Goal: Transaction & Acquisition: Purchase product/service

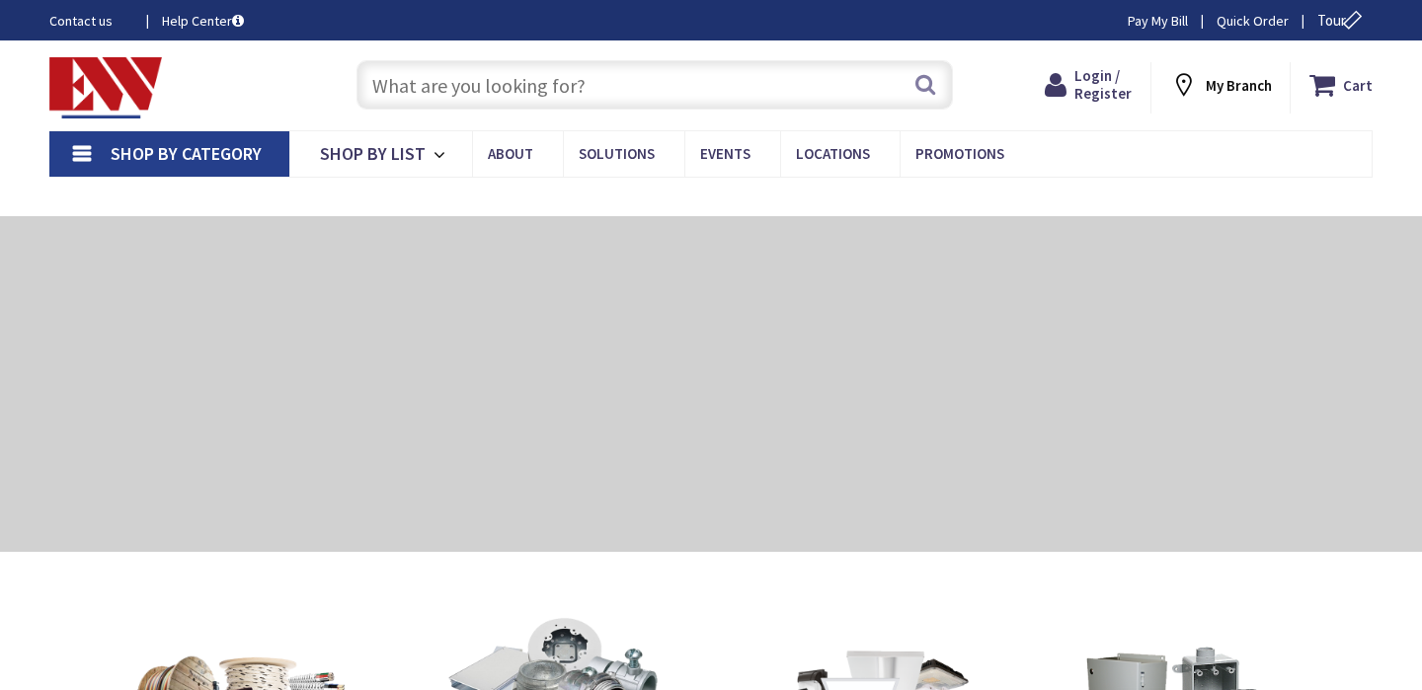
type input "[STREET_ADDRESS]"
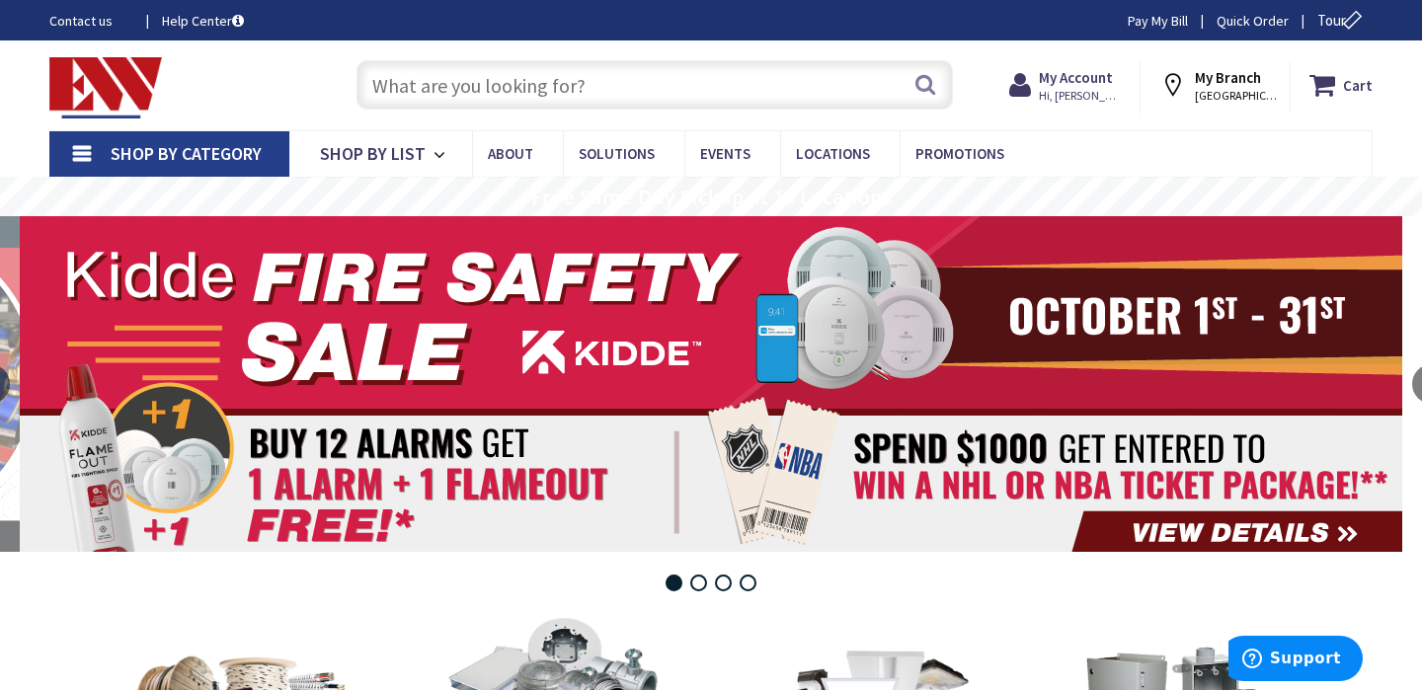
click at [773, 80] on input "text" at bounding box center [654, 84] width 596 height 49
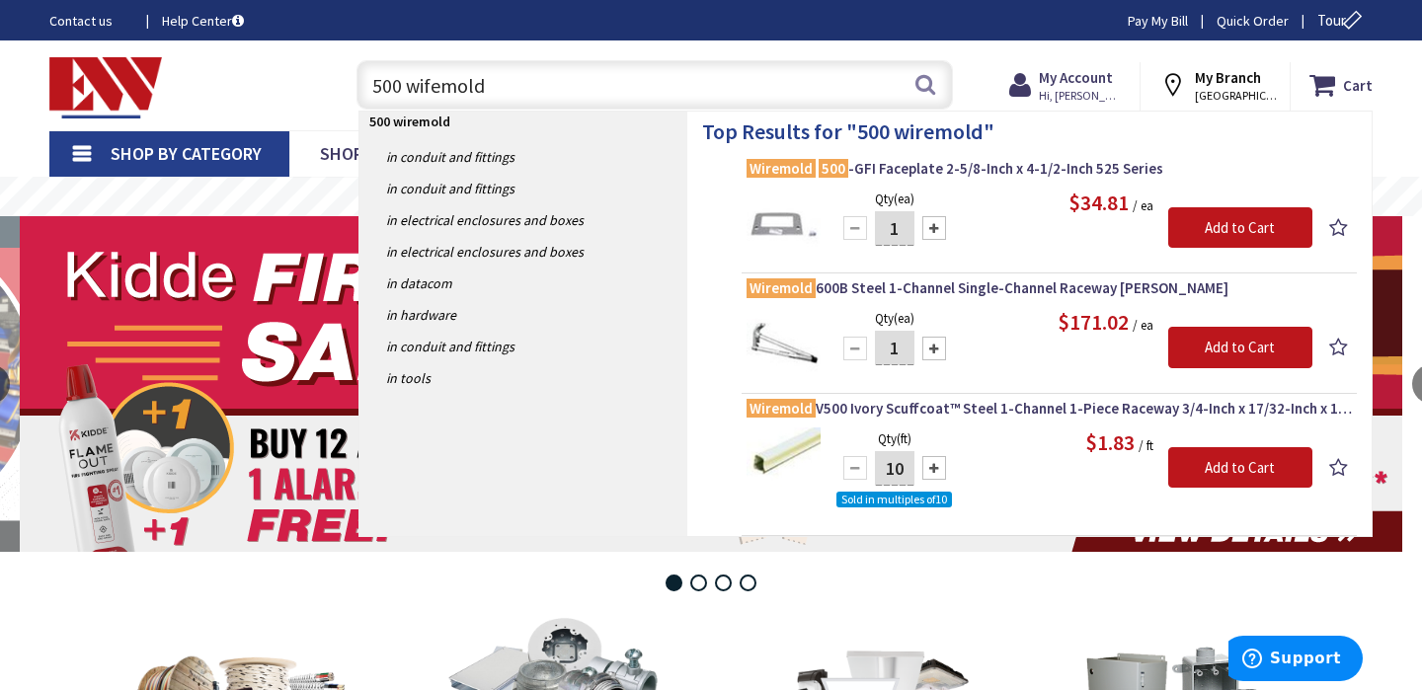
type input "500 wifemold"
drag, startPoint x: 773, startPoint y: 80, endPoint x: 1224, endPoint y: 467, distance: 594.5
click at [1224, 467] on input "Add to Cart" at bounding box center [1240, 467] width 144 height 41
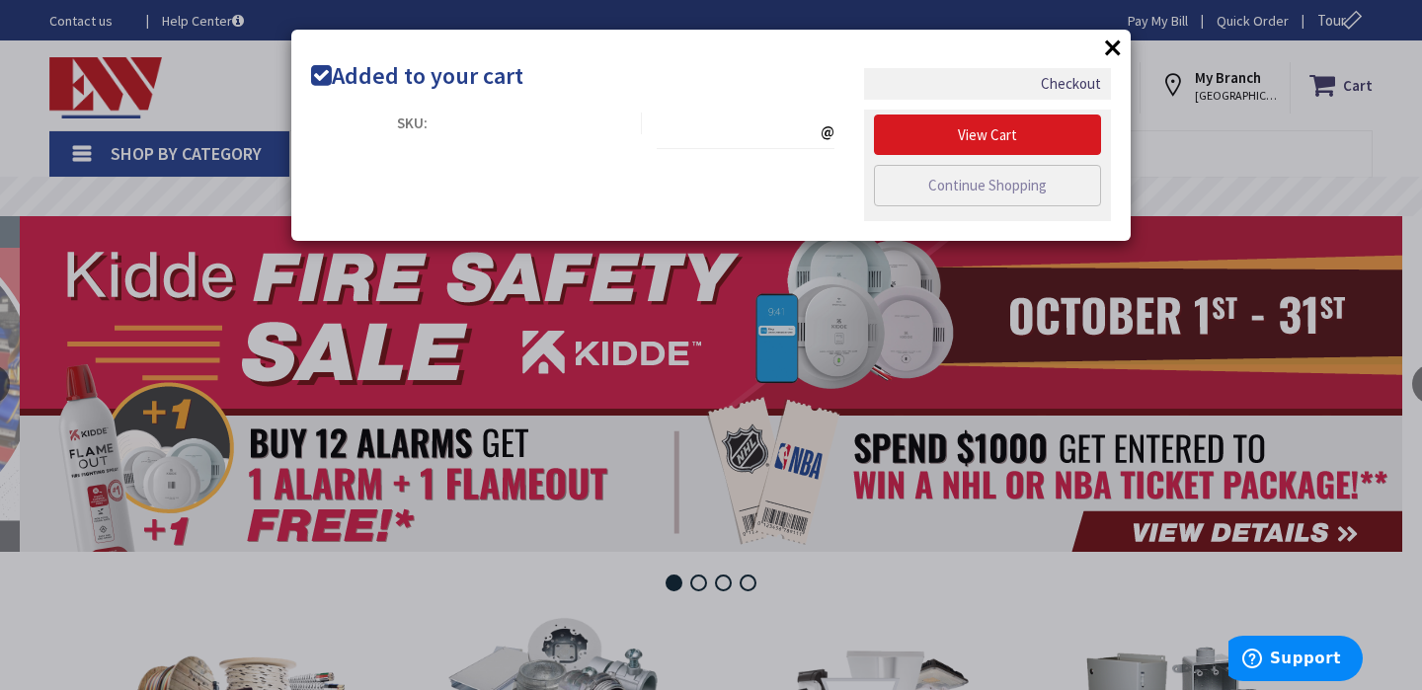
click at [970, 124] on link "View Cart" at bounding box center [987, 135] width 227 height 41
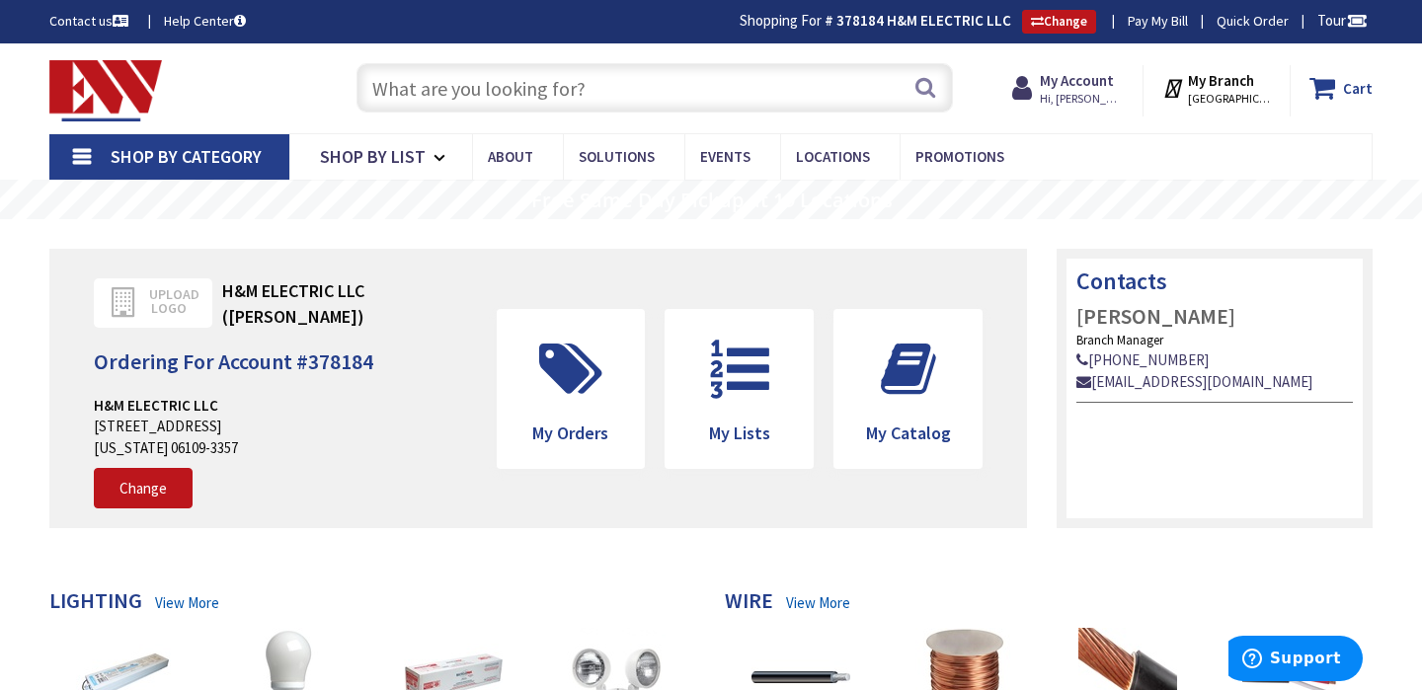
click at [1341, 86] on icon at bounding box center [1326, 88] width 34 height 36
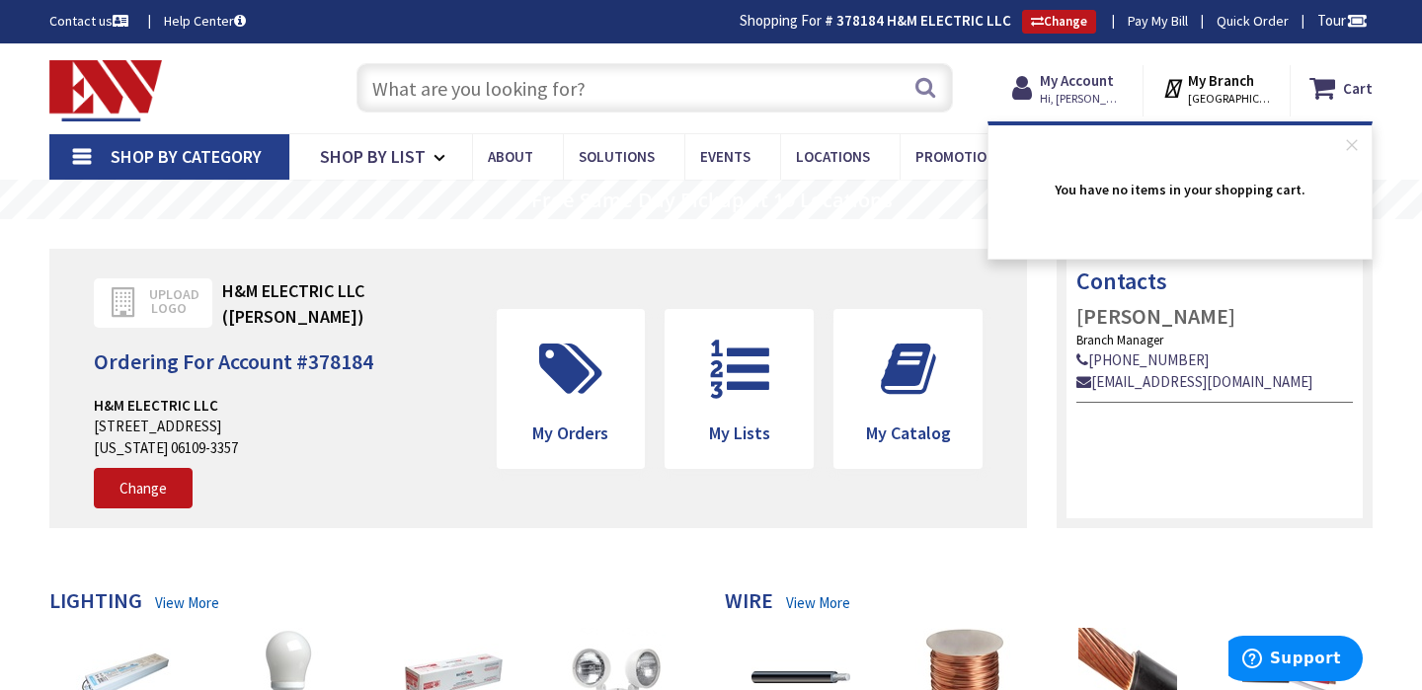
click at [773, 85] on input "text" at bounding box center [654, 87] width 596 height 49
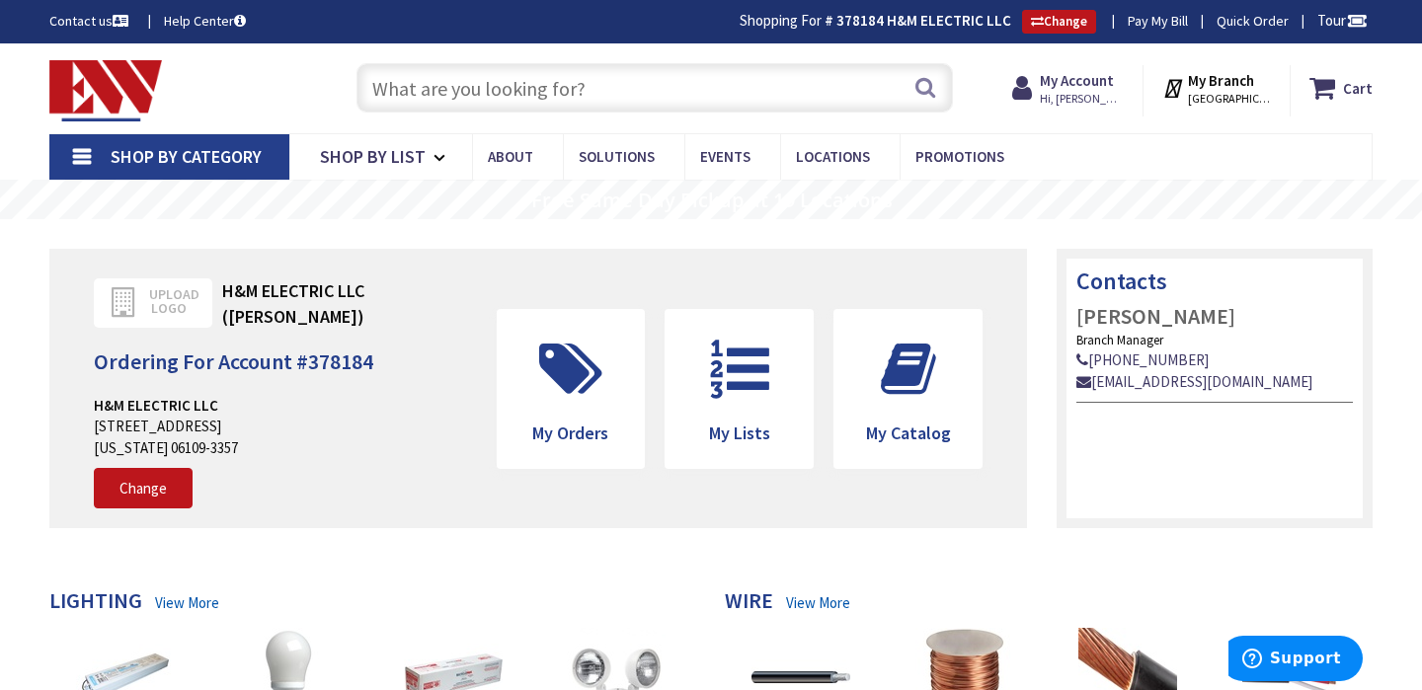
click at [703, 89] on input "text" at bounding box center [654, 87] width 596 height 49
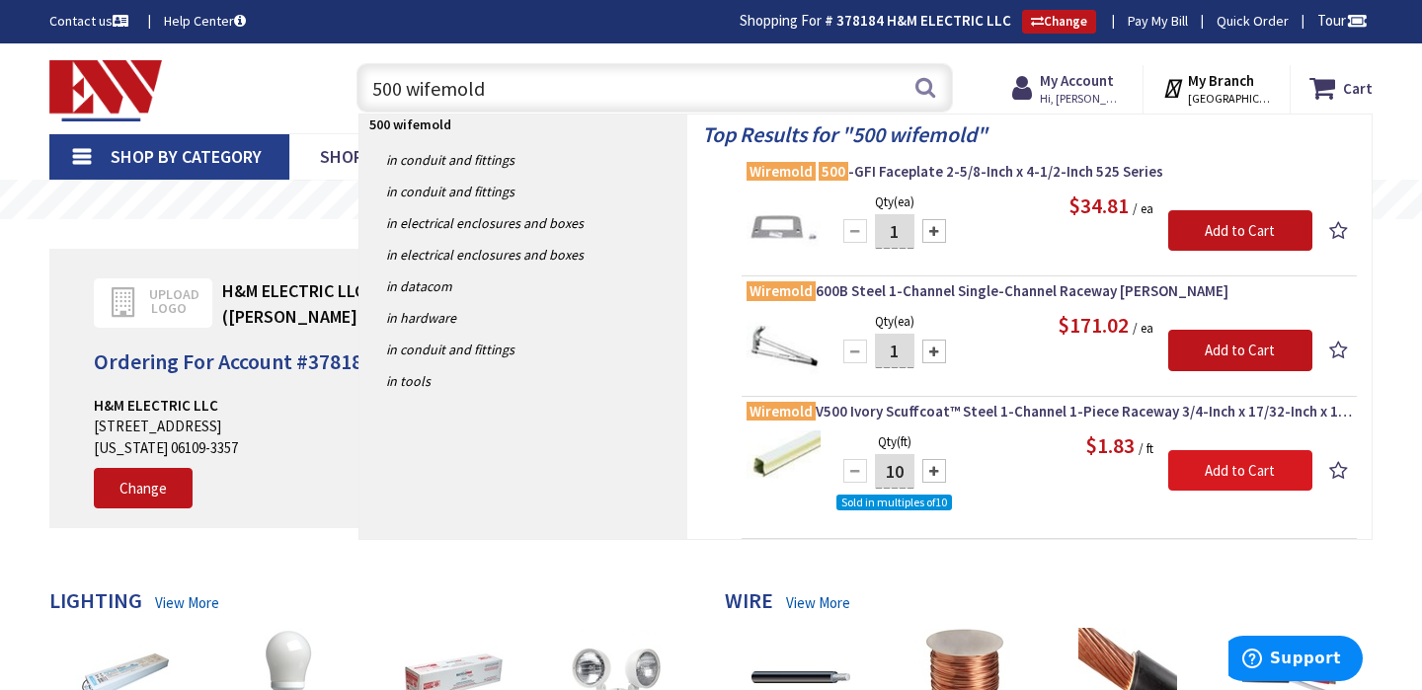
type input "500 wifemold"
click at [1192, 472] on input "Add to Cart" at bounding box center [1240, 470] width 144 height 41
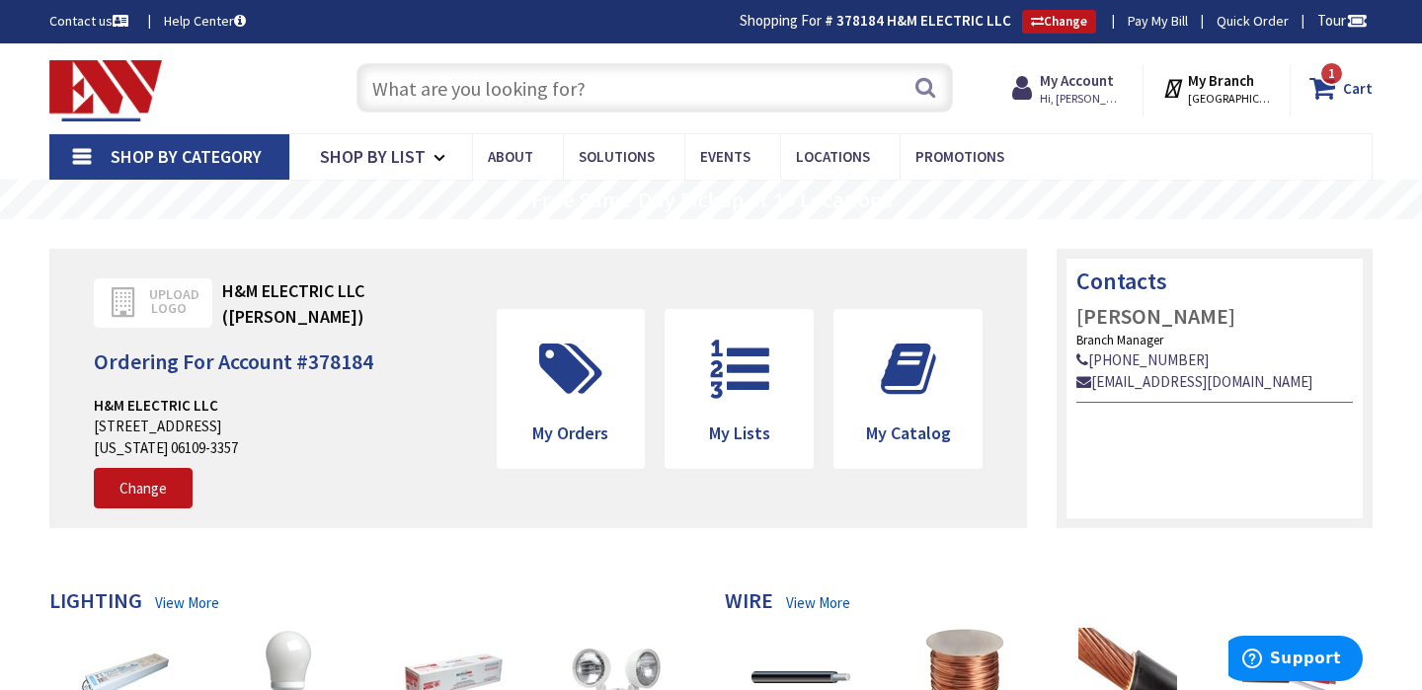
click at [1340, 97] on icon at bounding box center [1326, 88] width 34 height 36
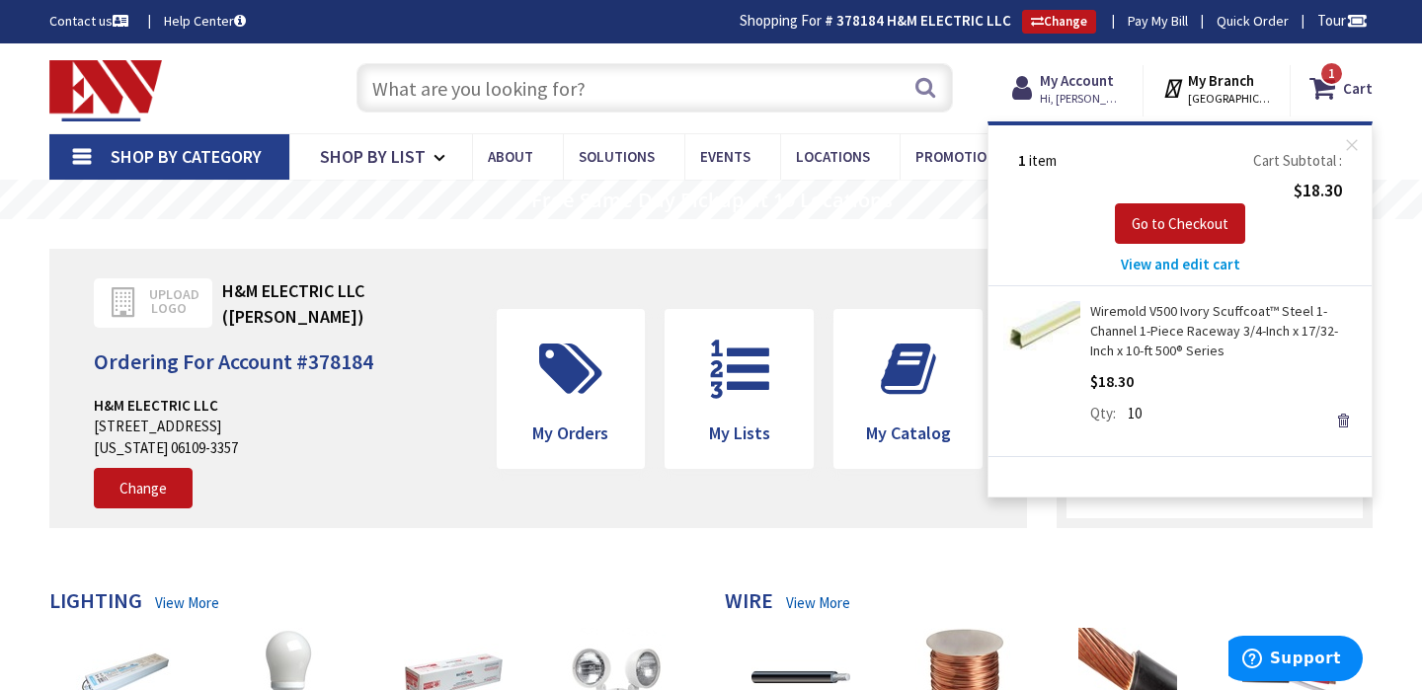
click at [709, 92] on input "text" at bounding box center [654, 87] width 596 height 49
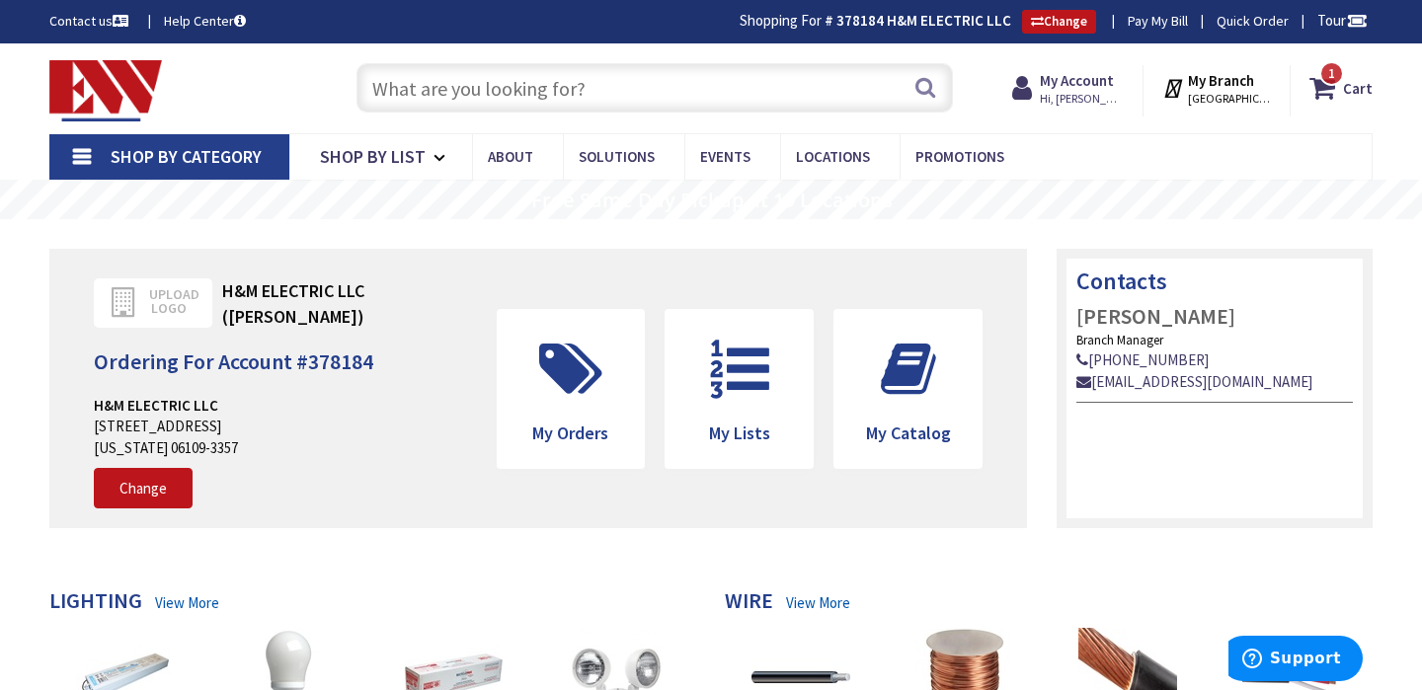
click at [705, 91] on input "text" at bounding box center [654, 87] width 596 height 49
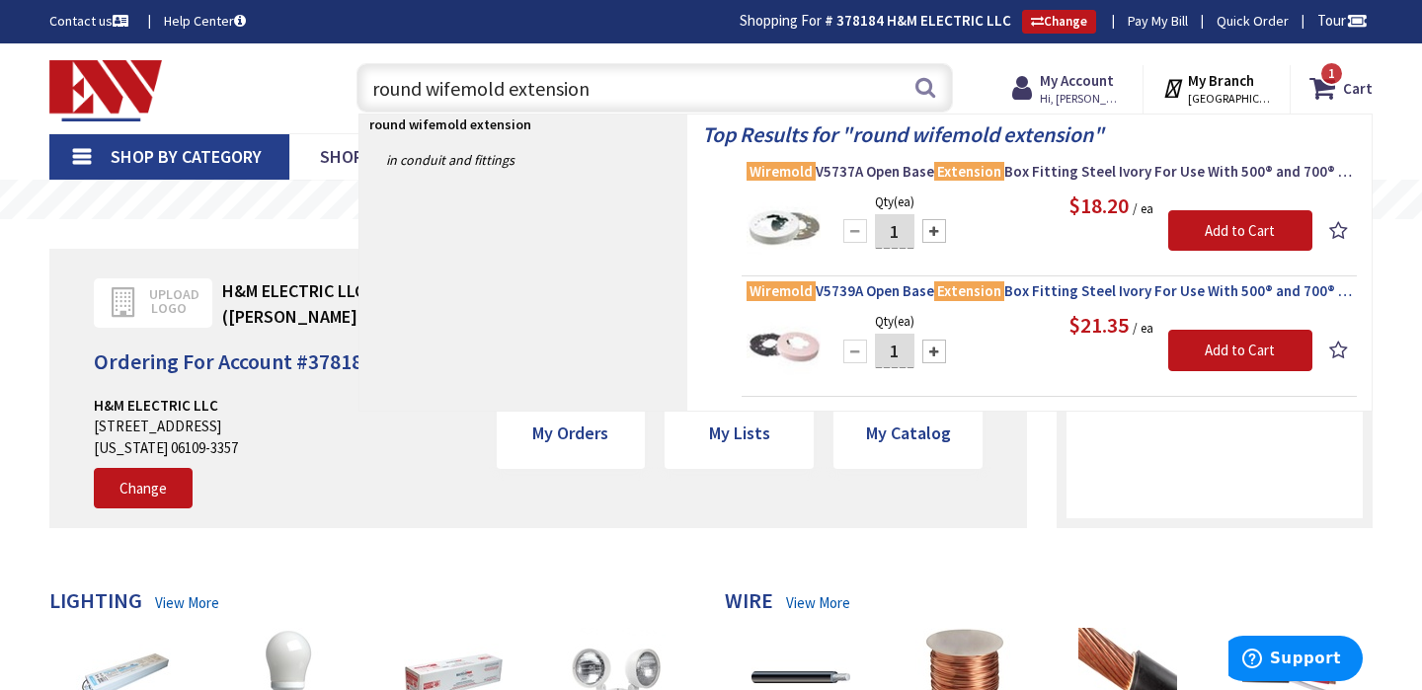
type input "round wifemold extension"
click at [1035, 293] on span "Wiremold V5739A Open Base Extension Box Fitting Steel Ivory For Use With 500® a…" at bounding box center [1048, 291] width 605 height 20
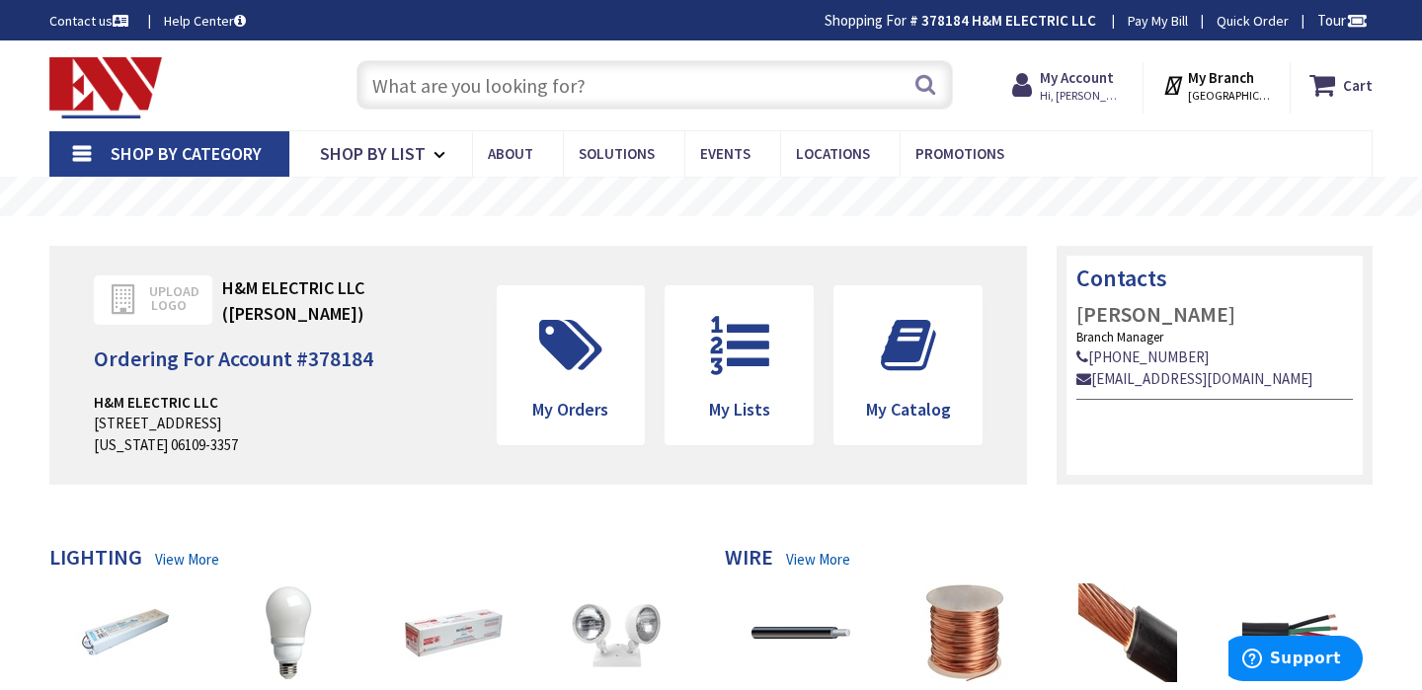
click at [620, 84] on input "text" at bounding box center [654, 84] width 596 height 49
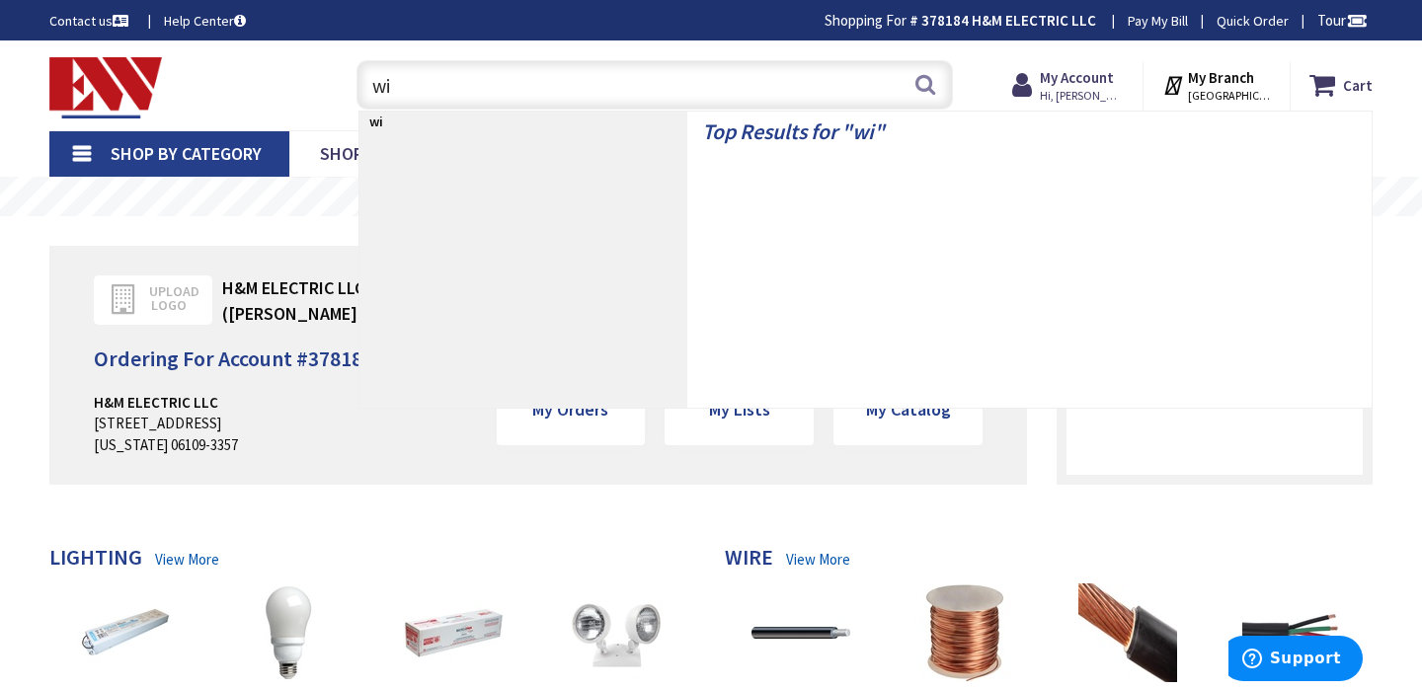
type input "w"
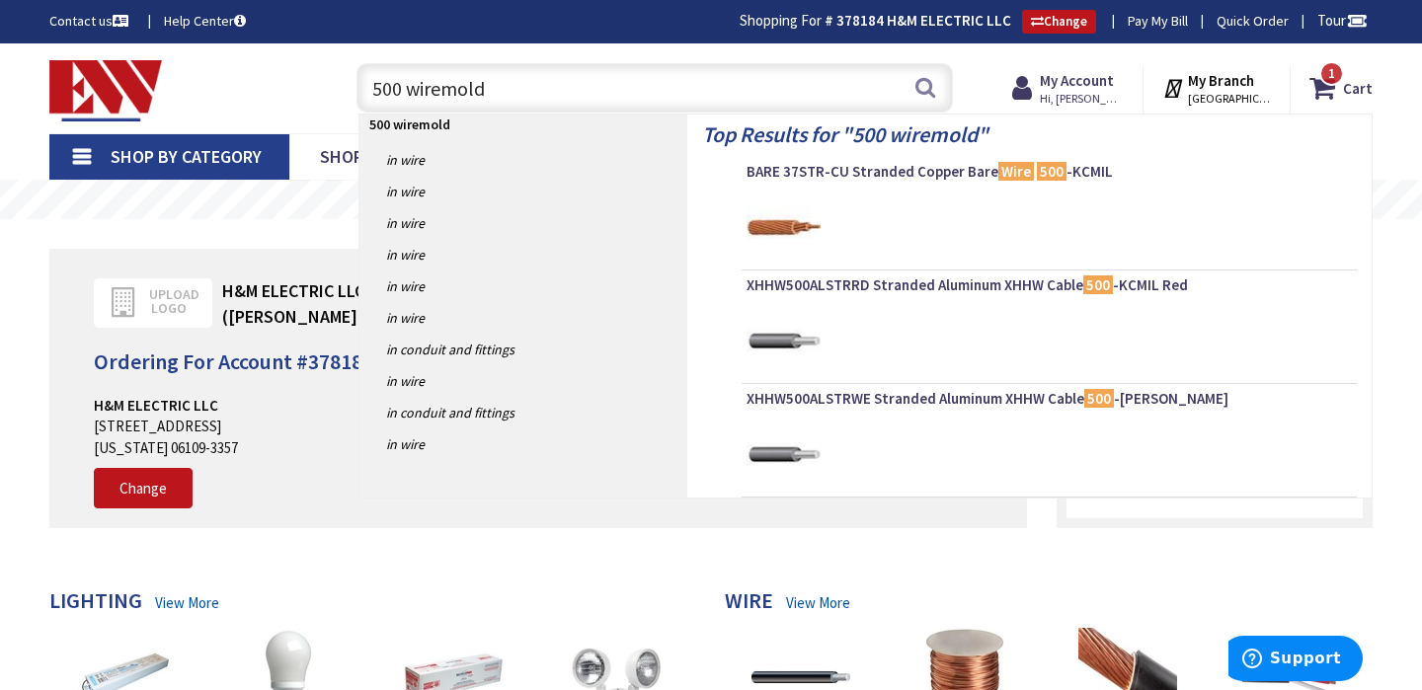
type input "500 wiremold"
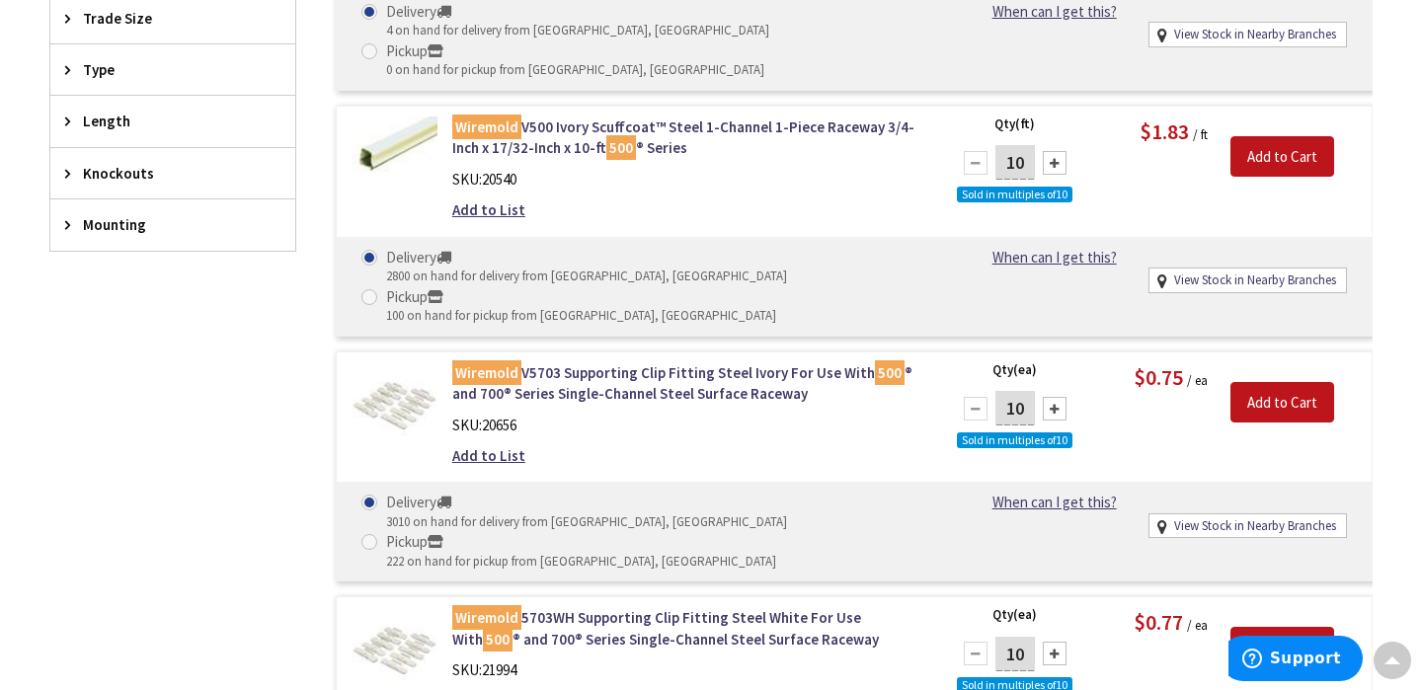
scroll to position [1133, 0]
click at [1056, 398] on div at bounding box center [1055, 410] width 24 height 24
type input "30"
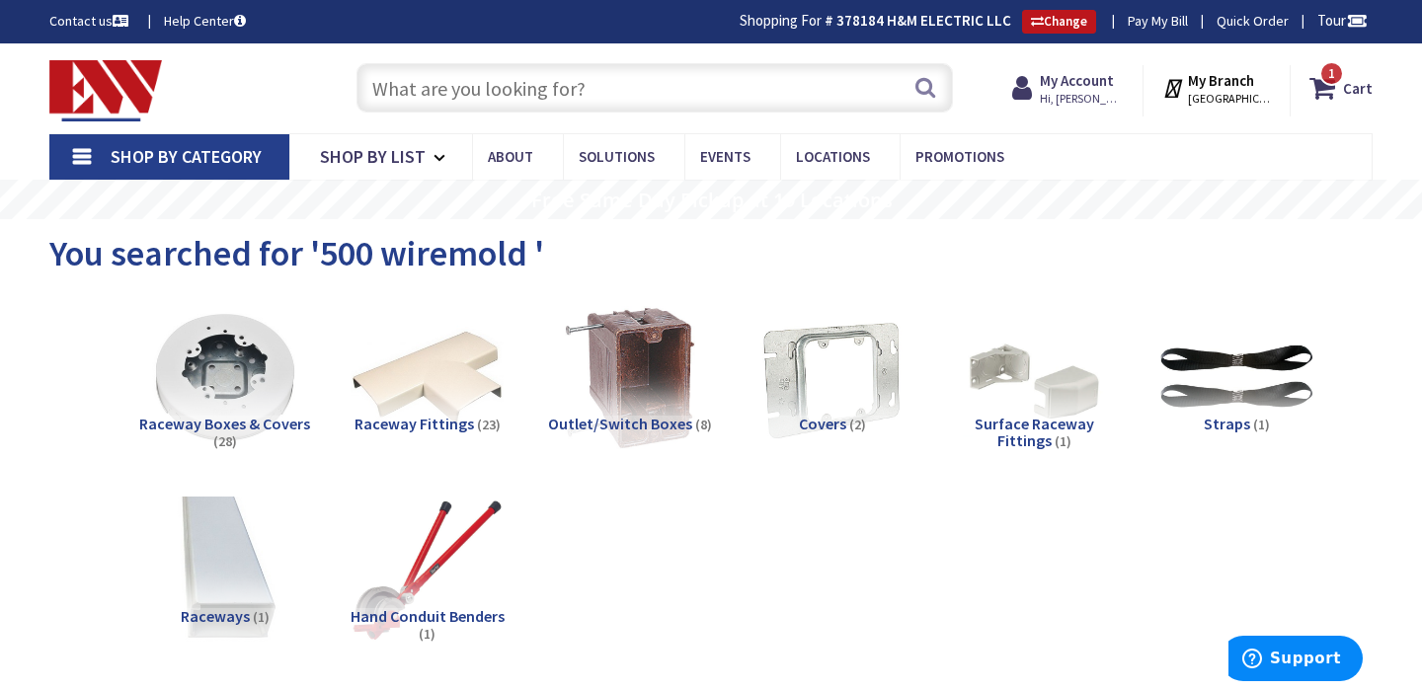
scroll to position [0, 0]
click at [1347, 81] on strong "Cart" at bounding box center [1358, 88] width 30 height 36
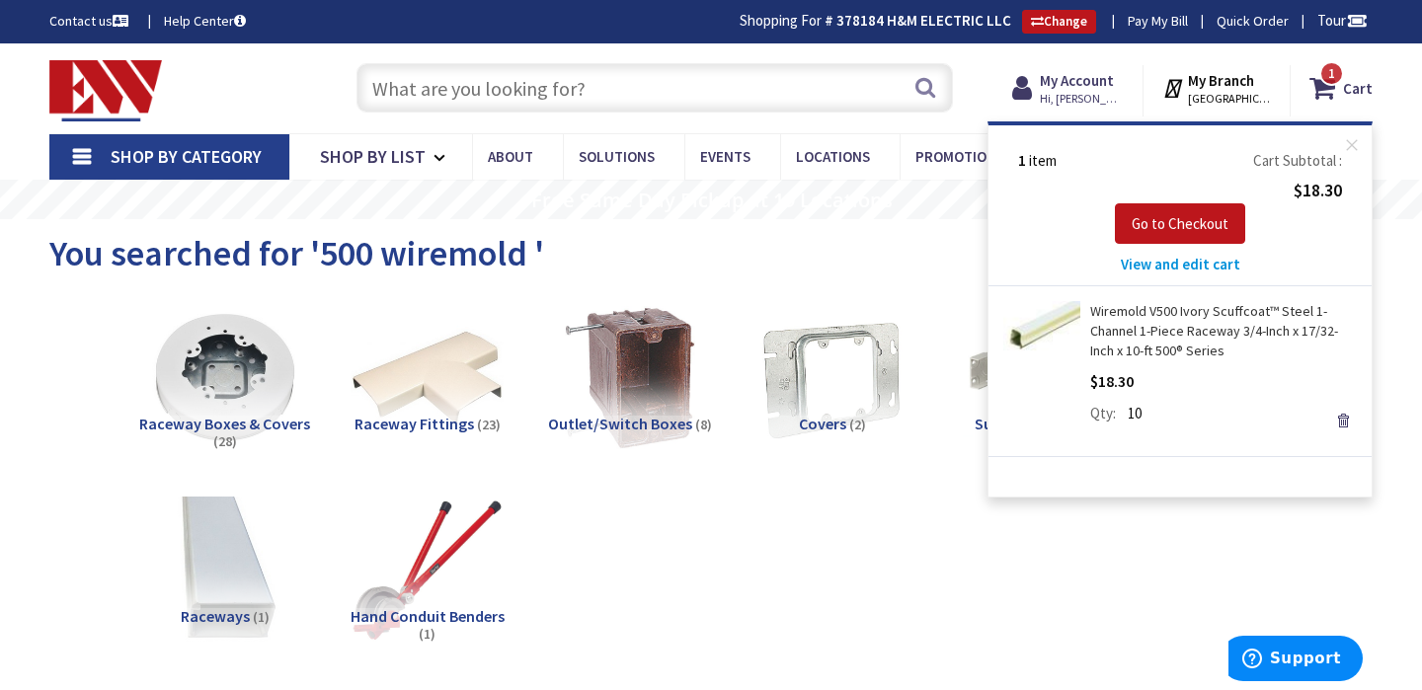
click at [1138, 409] on span "10" at bounding box center [1135, 413] width 14 height 21
click at [1190, 263] on span "View and edit cart" at bounding box center [1180, 264] width 119 height 19
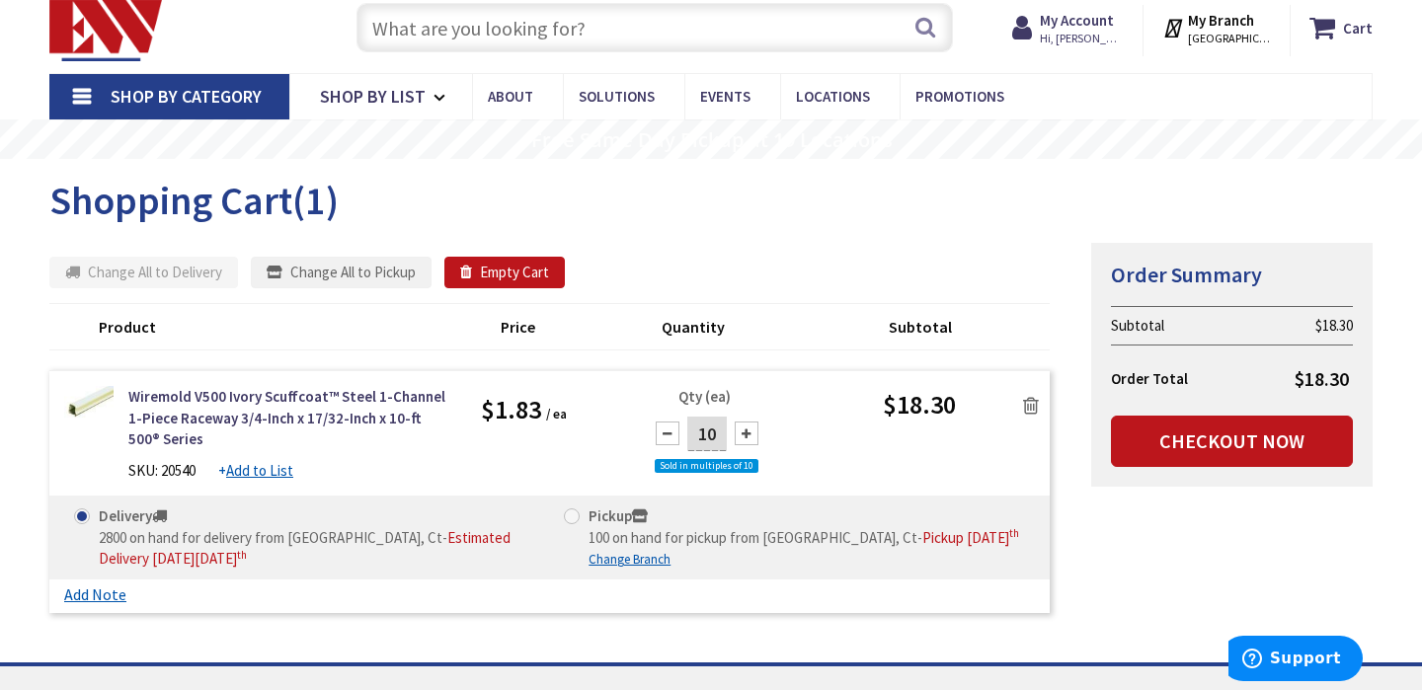
scroll to position [74, 0]
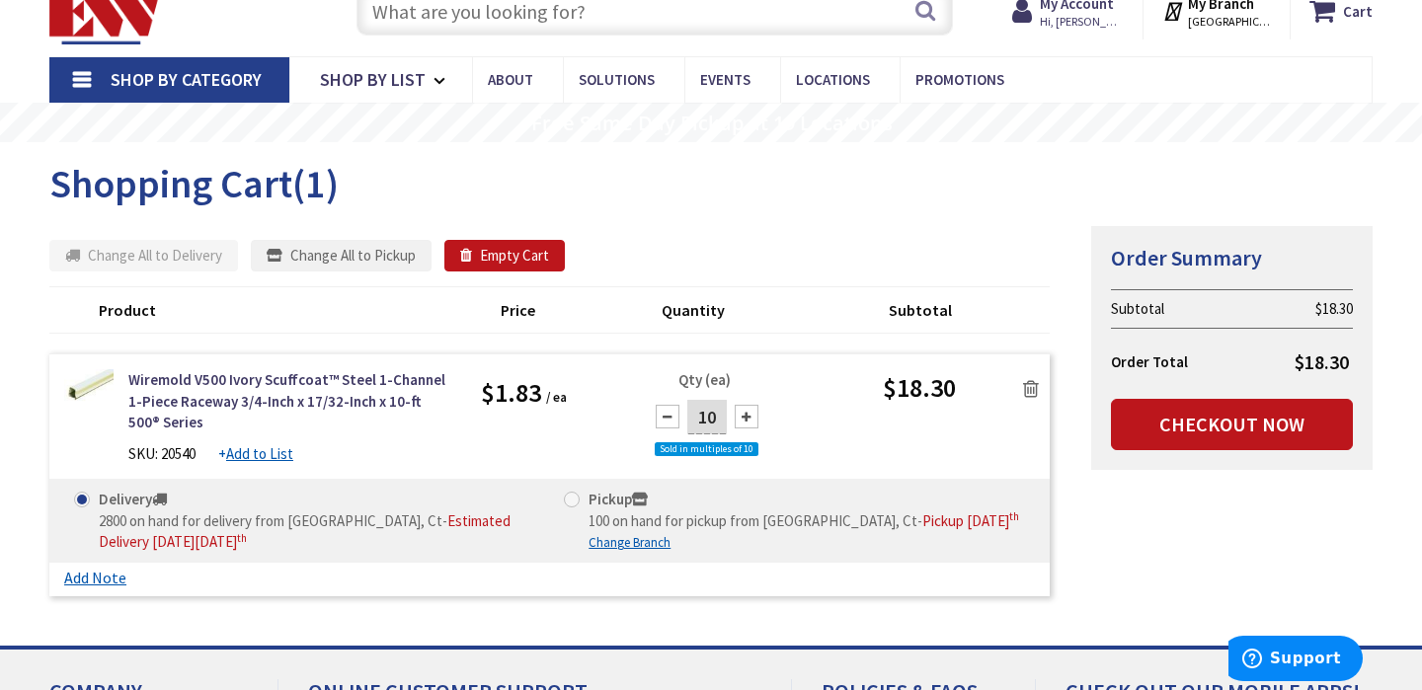
click at [749, 416] on div at bounding box center [747, 417] width 24 height 24
click at [745, 411] on div at bounding box center [747, 417] width 24 height 24
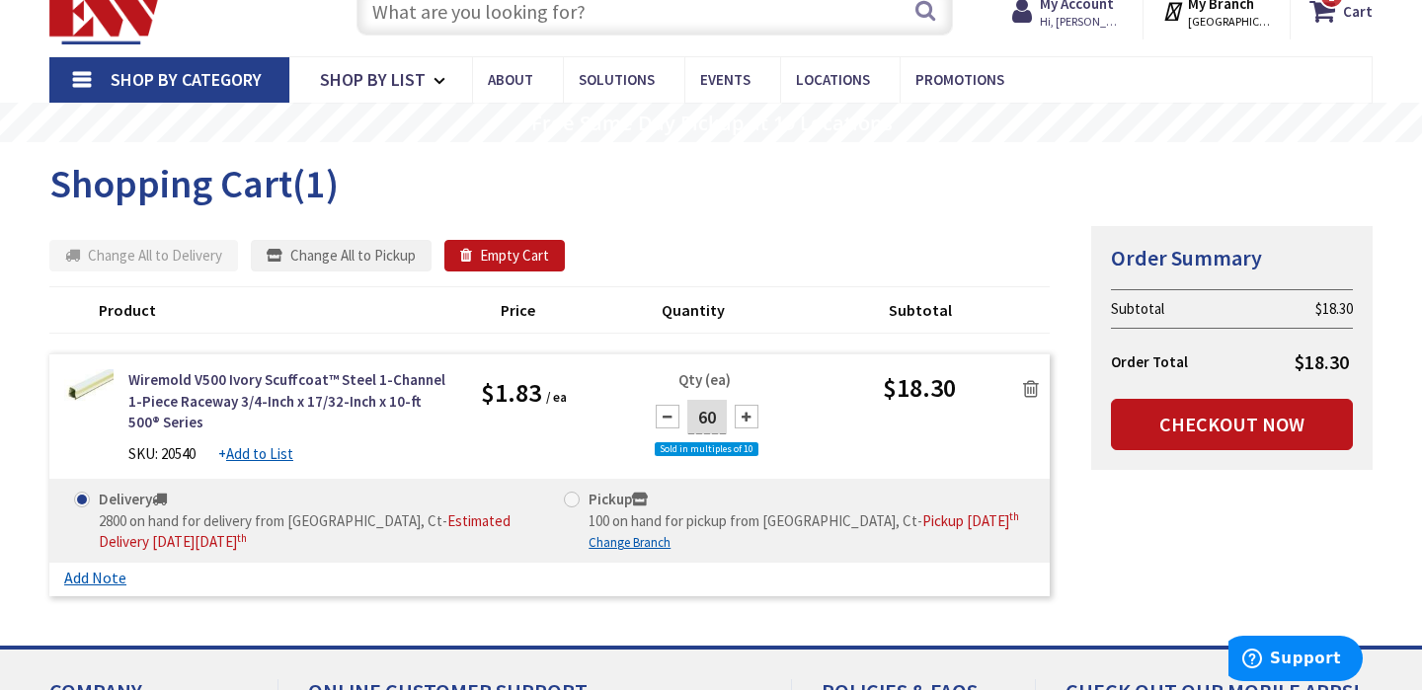
click at [745, 411] on div at bounding box center [747, 417] width 24 height 24
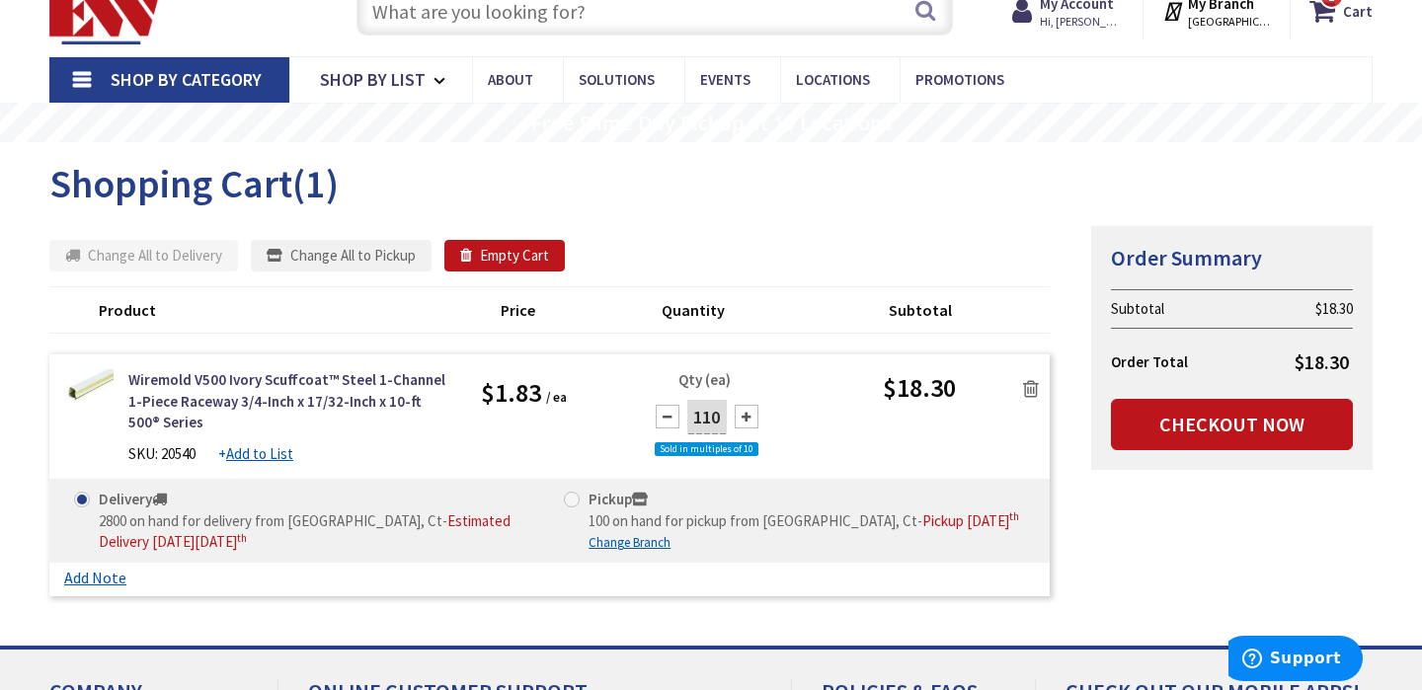
click at [743, 411] on div at bounding box center [747, 417] width 24 height 24
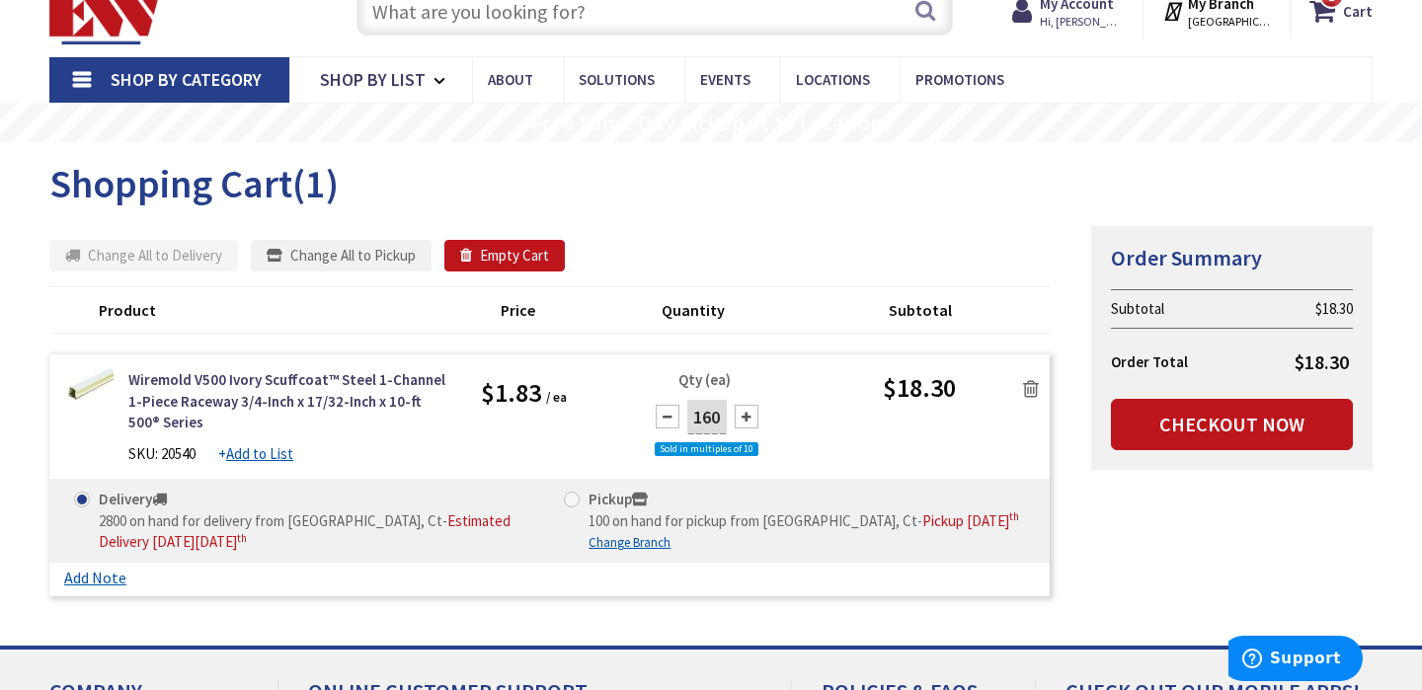
click at [743, 411] on div at bounding box center [747, 417] width 24 height 24
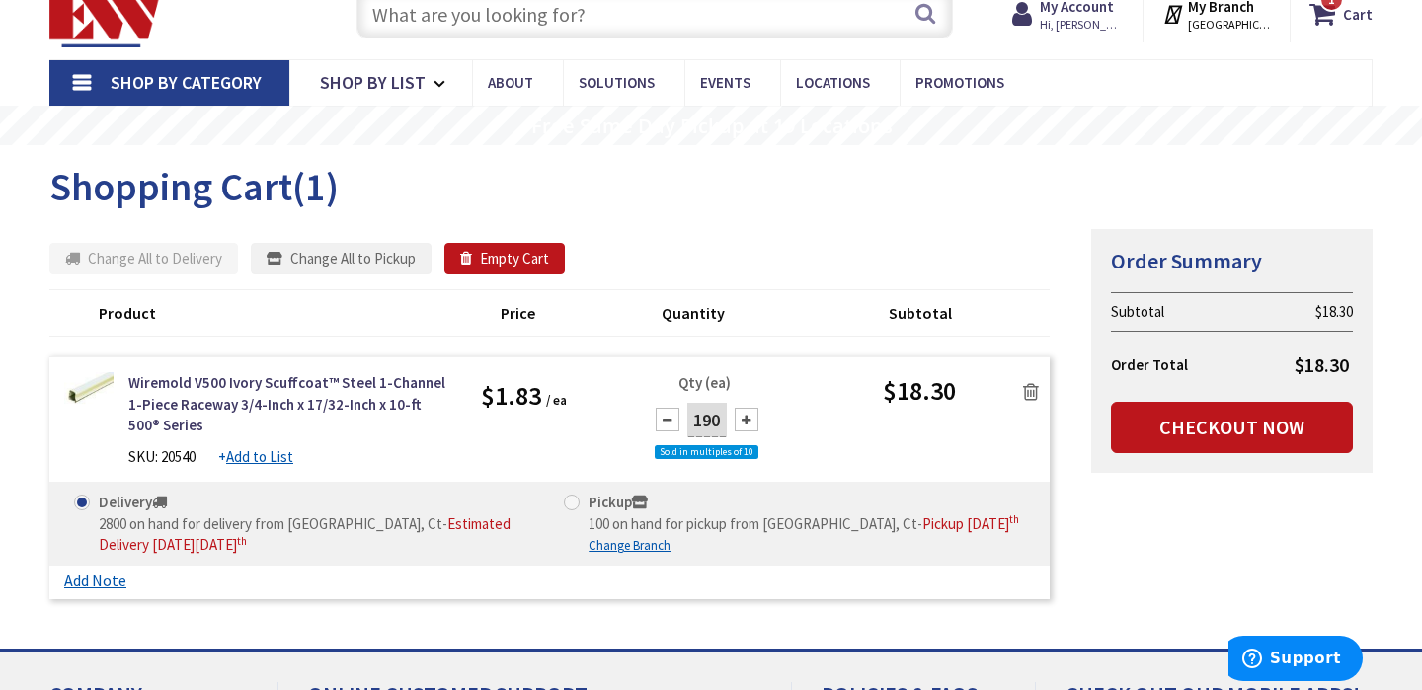
click at [743, 411] on div at bounding box center [747, 420] width 24 height 24
click at [675, 420] on div at bounding box center [668, 420] width 24 height 24
type input "200"
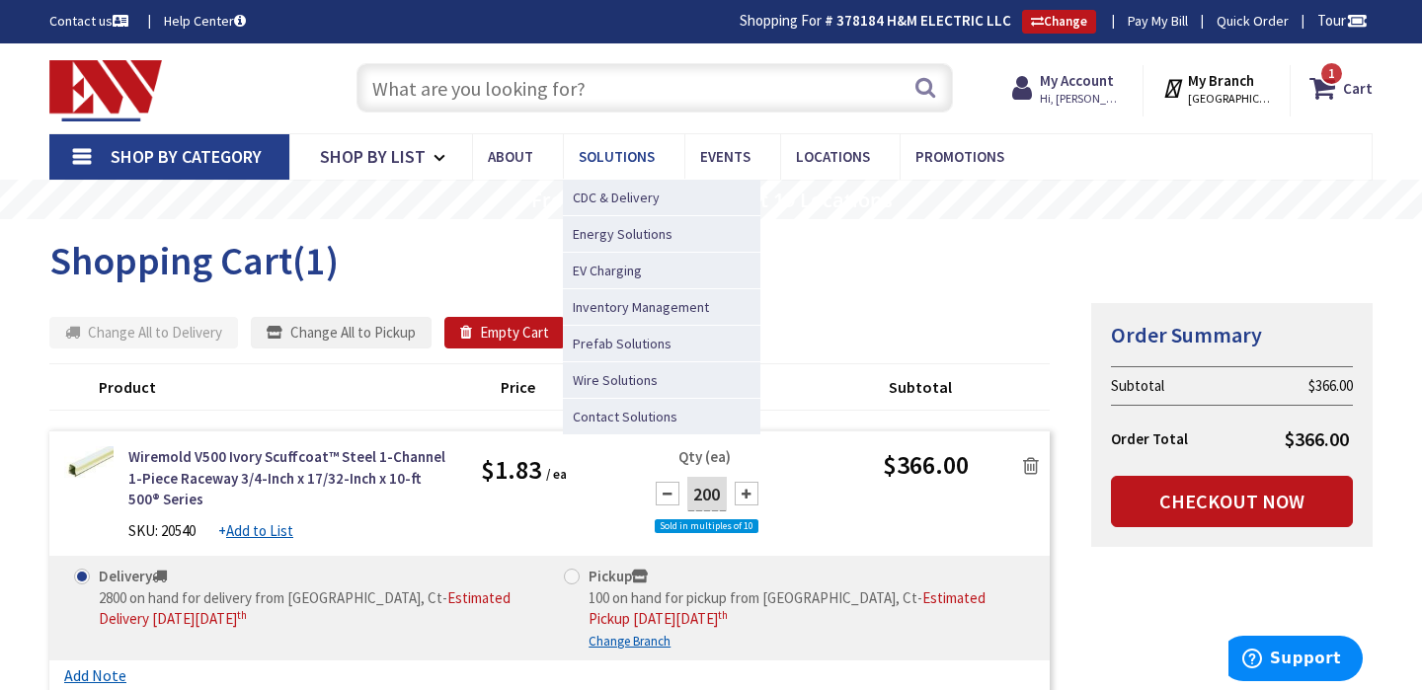
scroll to position [0, 0]
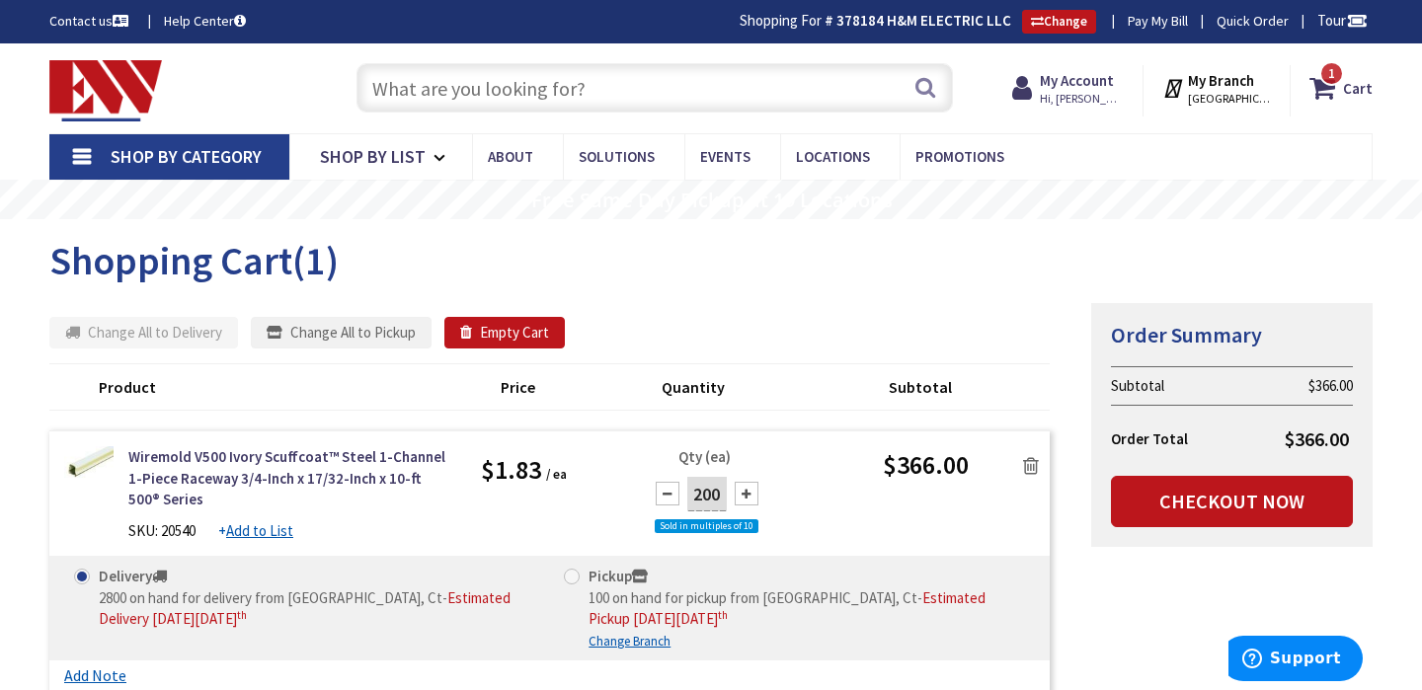
click at [643, 88] on input "text" at bounding box center [654, 87] width 596 height 49
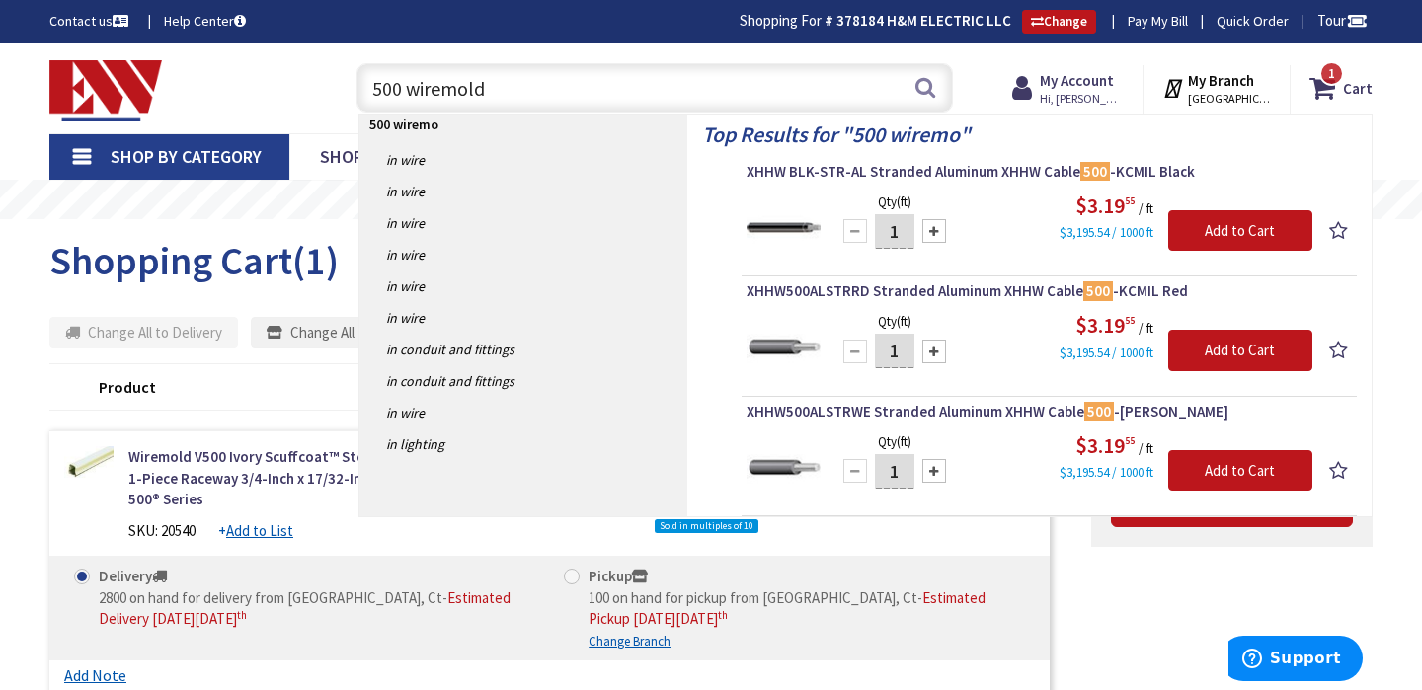
type input "500 wiremold"
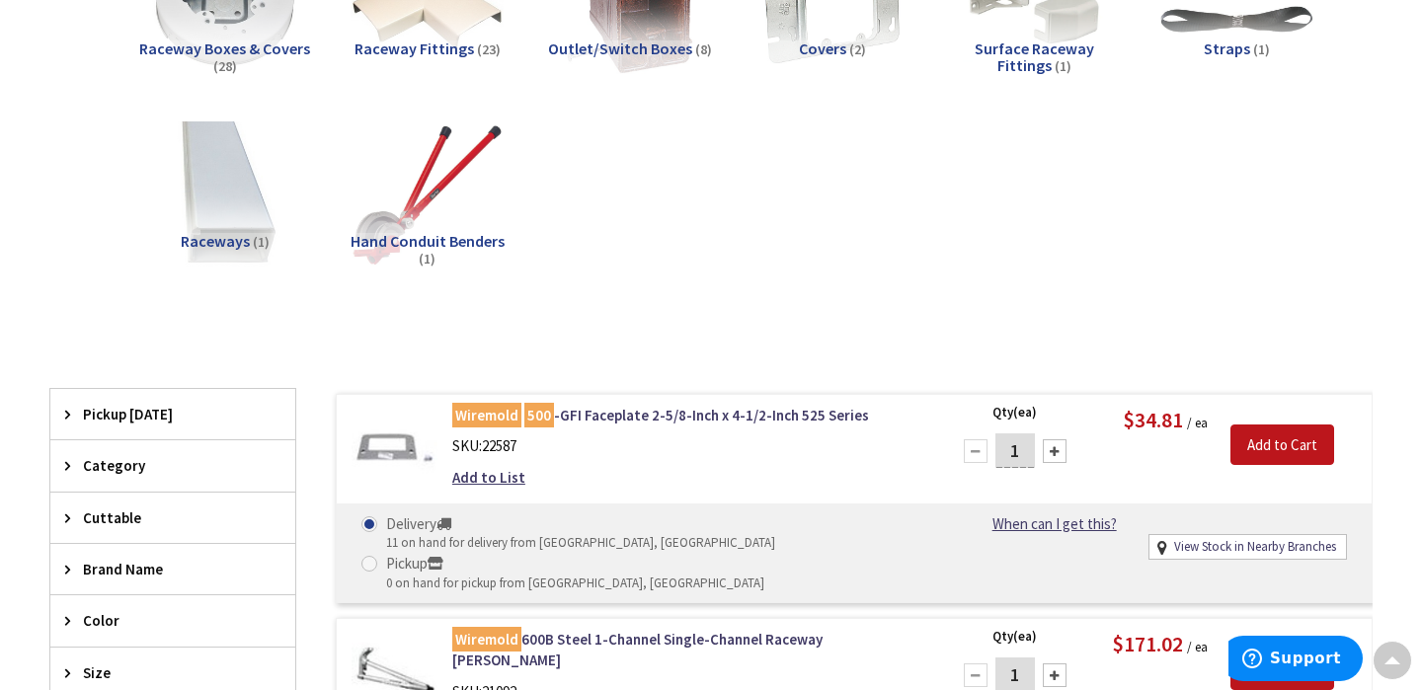
scroll to position [62, 0]
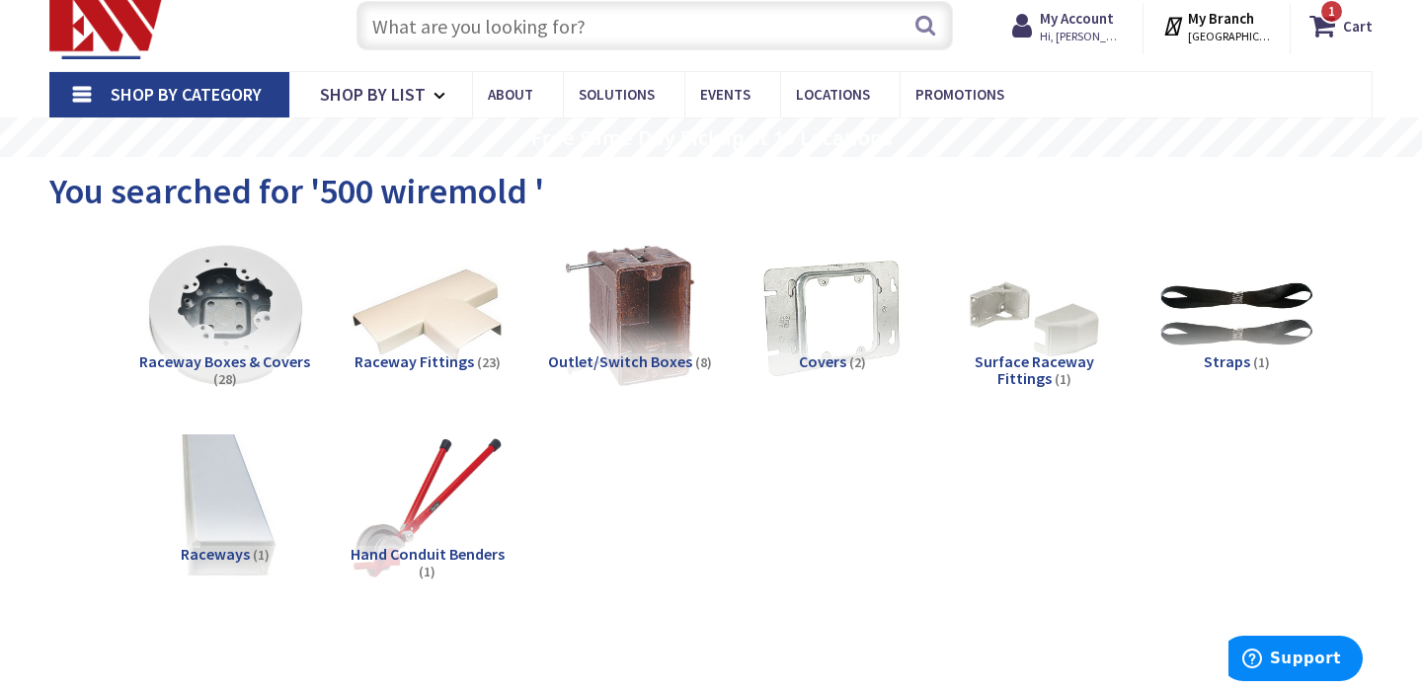
click at [241, 310] on img at bounding box center [224, 315] width 169 height 169
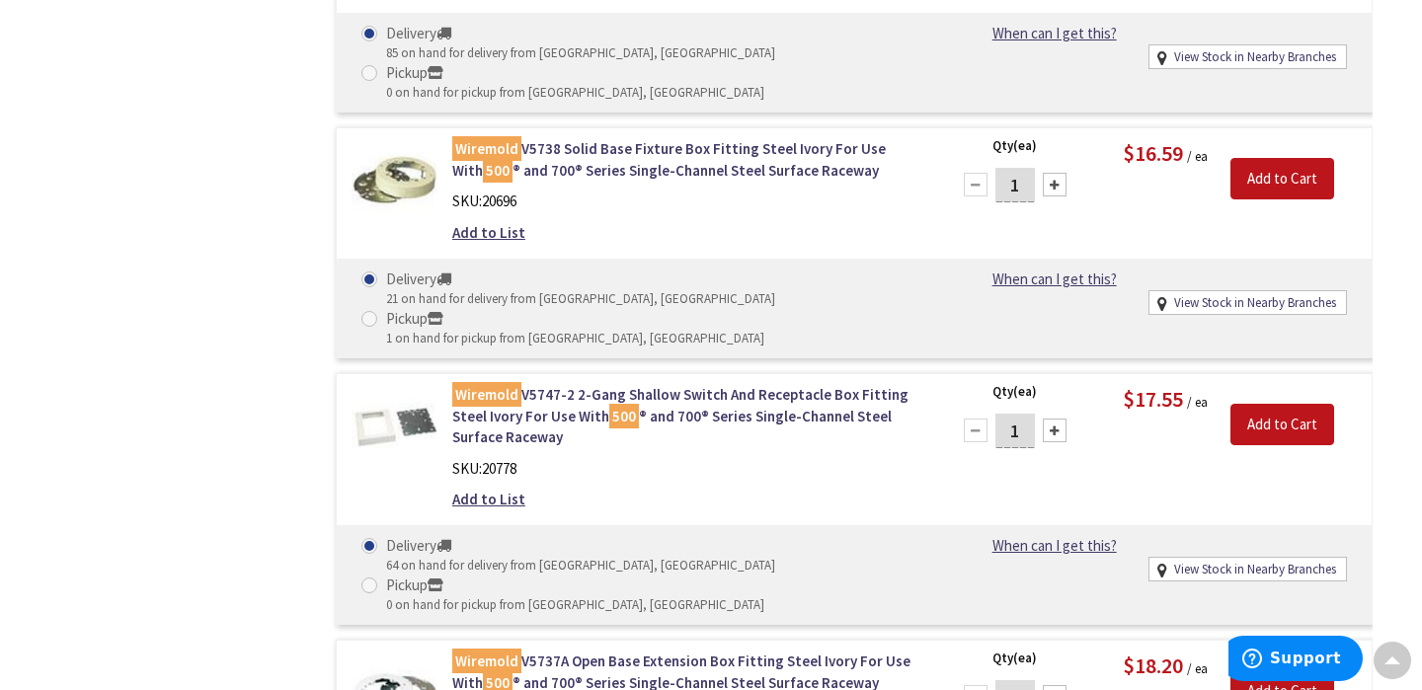
scroll to position [2212, 0]
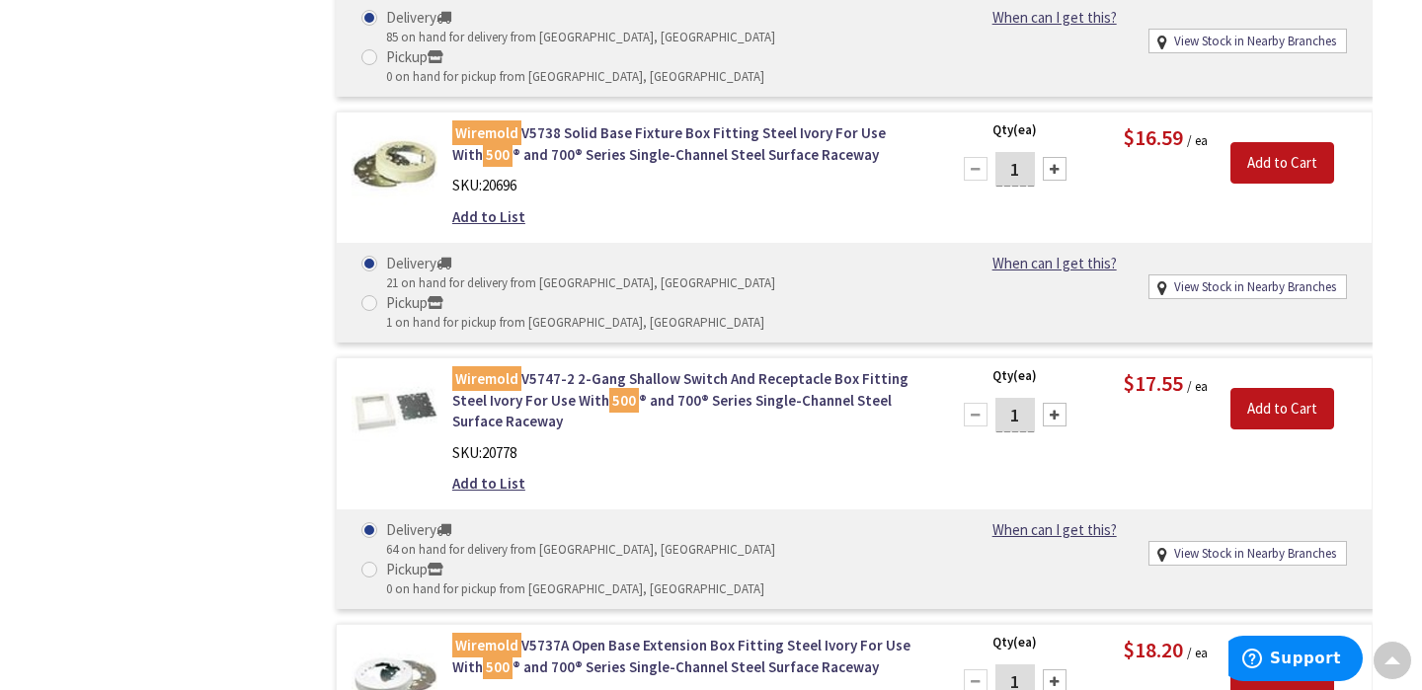
click at [1023, 665] on input "1" at bounding box center [1014, 682] width 39 height 35
type input "5"
click at [1271, 655] on input "Add to Cart" at bounding box center [1282, 675] width 104 height 41
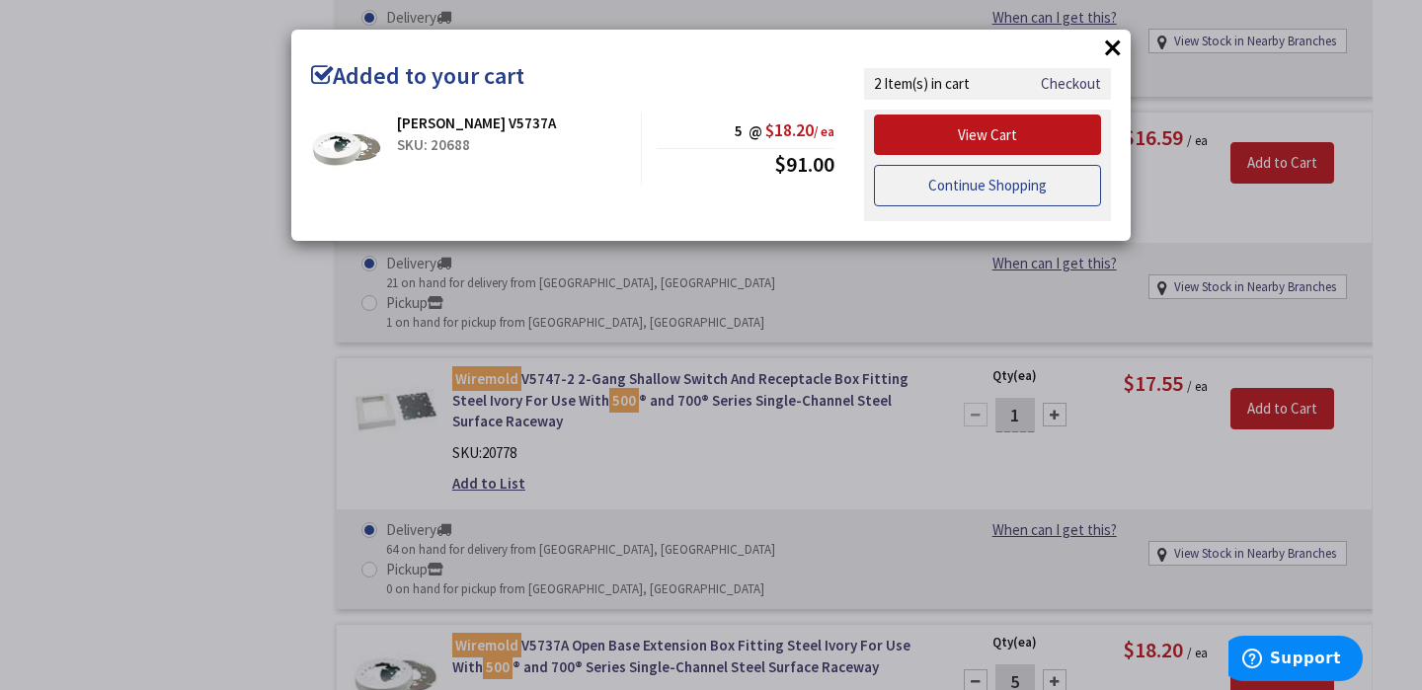
click at [991, 181] on link "Continue Shopping" at bounding box center [987, 185] width 227 height 41
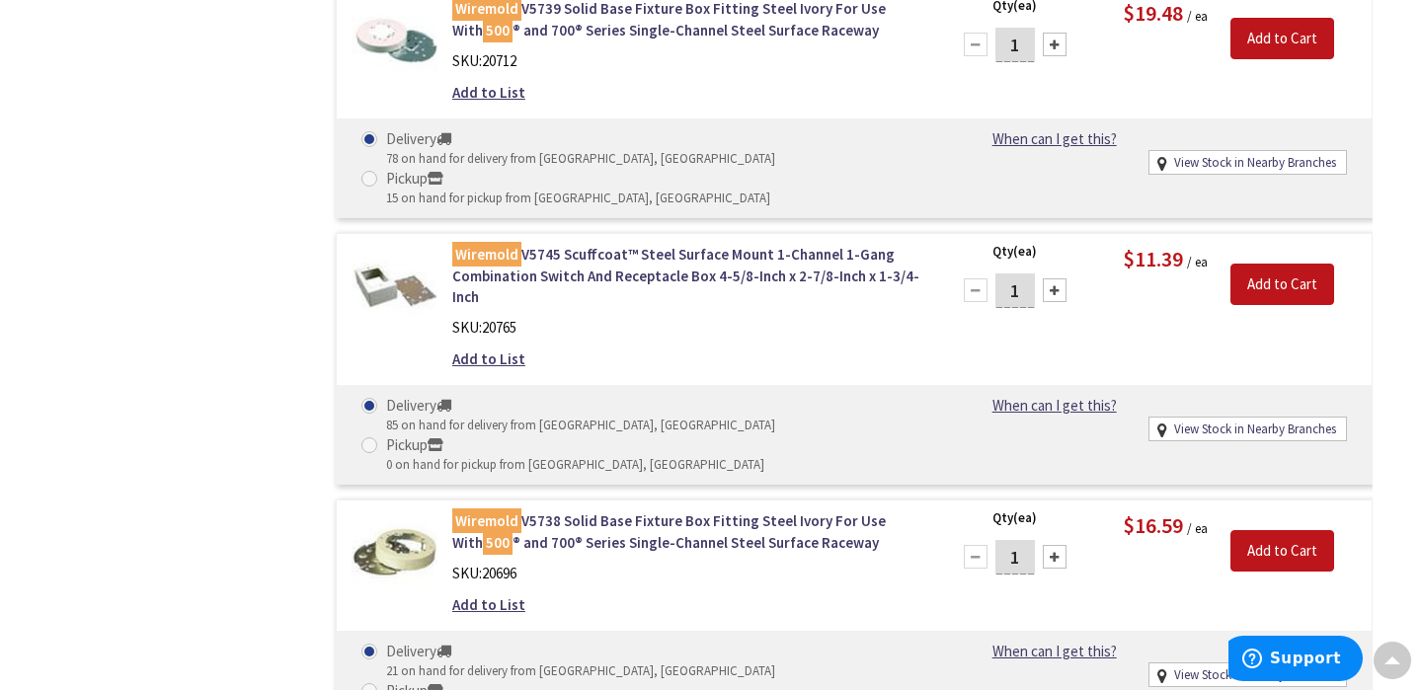
scroll to position [1824, 0]
click at [586, 244] on link "Wiremold V5745 Scuffcoat™ Steel Surface Mount 1-Channel 1-Gang Combination Swit…" at bounding box center [688, 275] width 473 height 63
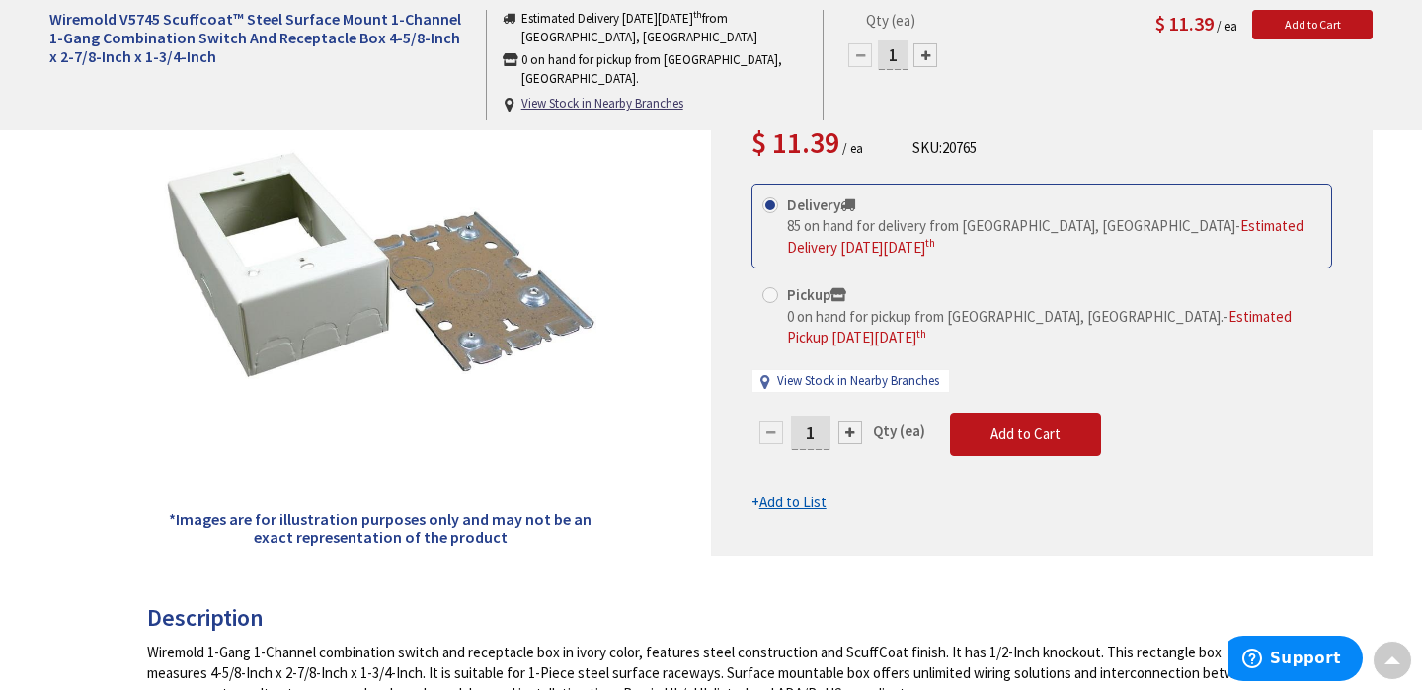
scroll to position [295, 0]
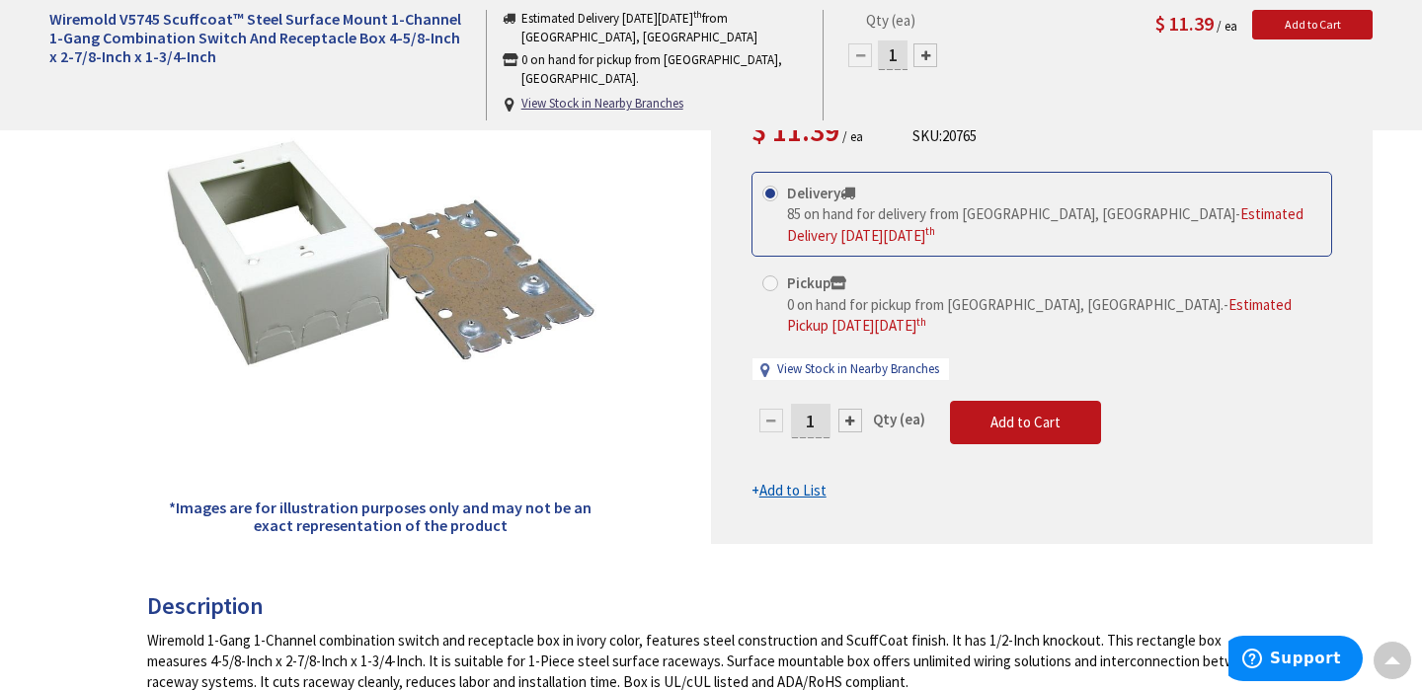
click at [851, 409] on div at bounding box center [850, 421] width 24 height 24
type input "2"
click at [851, 392] on div at bounding box center [1042, 269] width 660 height 548
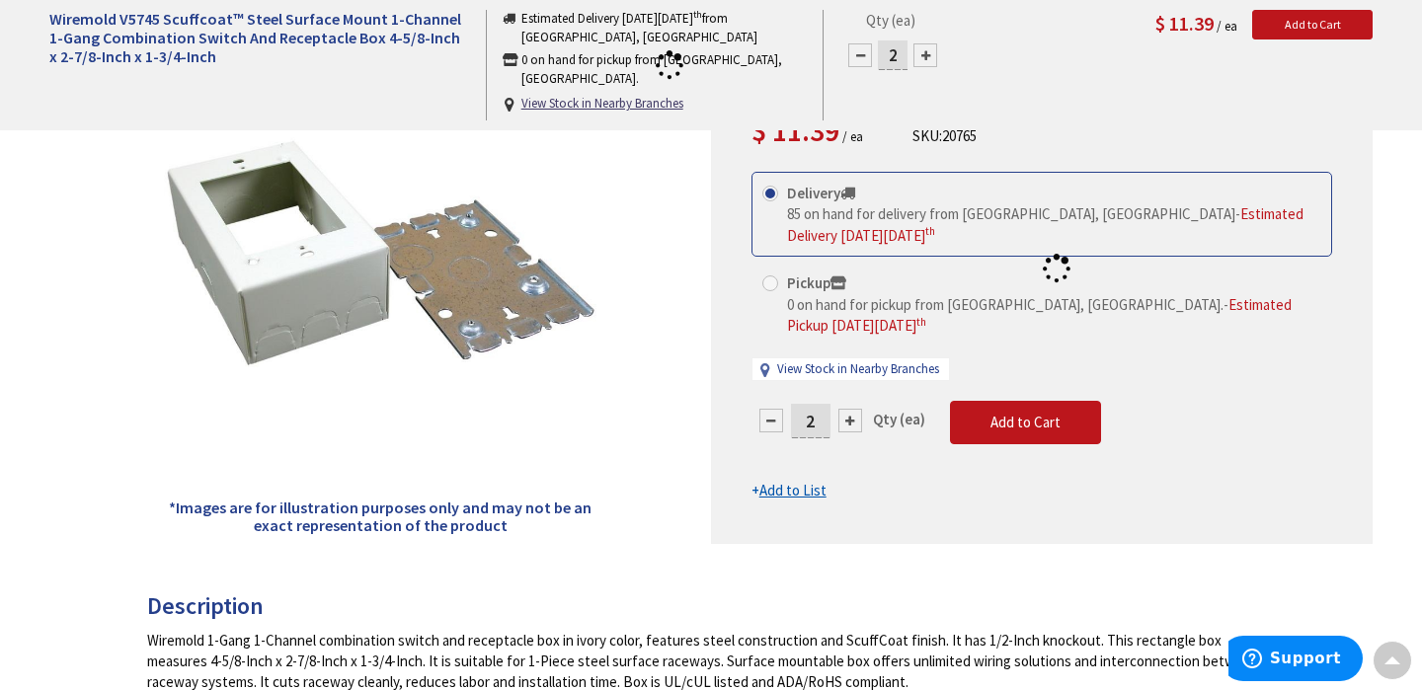
click at [851, 392] on div at bounding box center [1042, 269] width 660 height 548
click at [851, 409] on div at bounding box center [850, 421] width 24 height 24
type input "3"
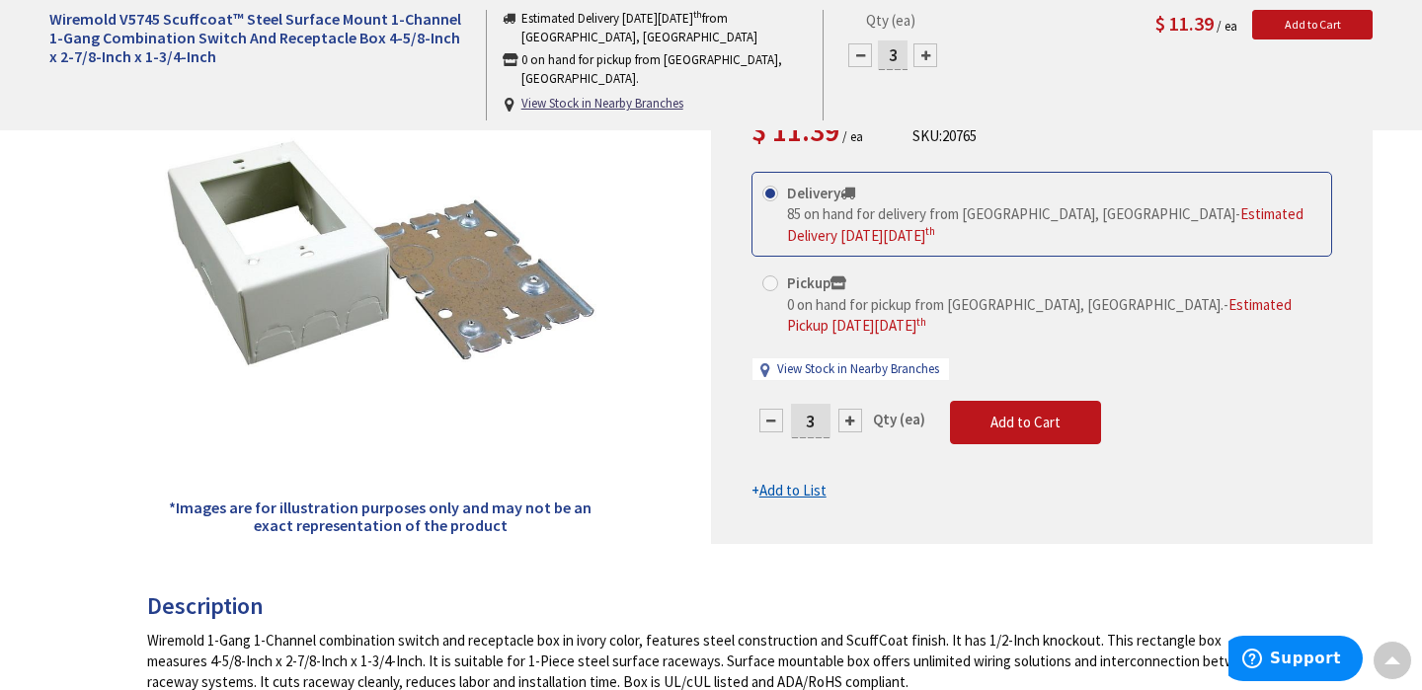
click at [847, 409] on div at bounding box center [850, 421] width 24 height 24
type input "4"
click at [847, 399] on div at bounding box center [1042, 269] width 660 height 548
click at [850, 409] on div at bounding box center [850, 421] width 24 height 24
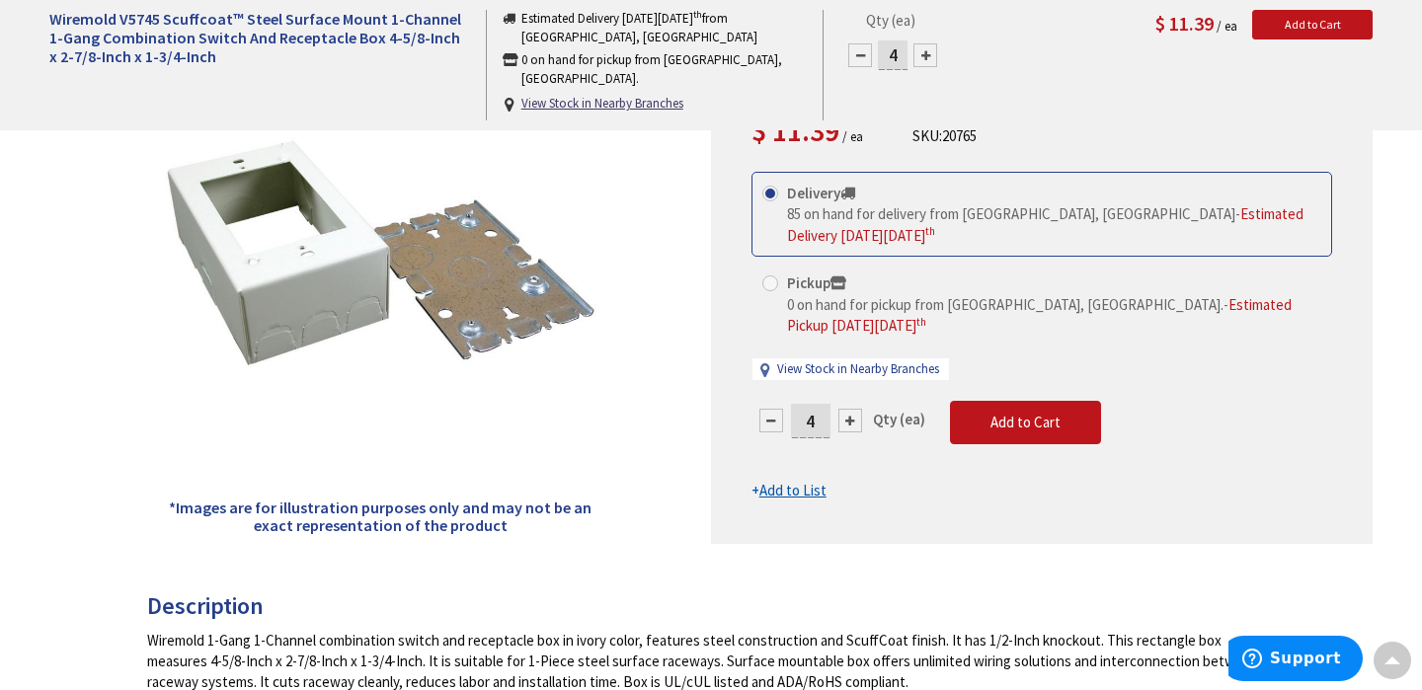
type input "5"
click at [850, 409] on div at bounding box center [850, 421] width 24 height 24
type input "6"
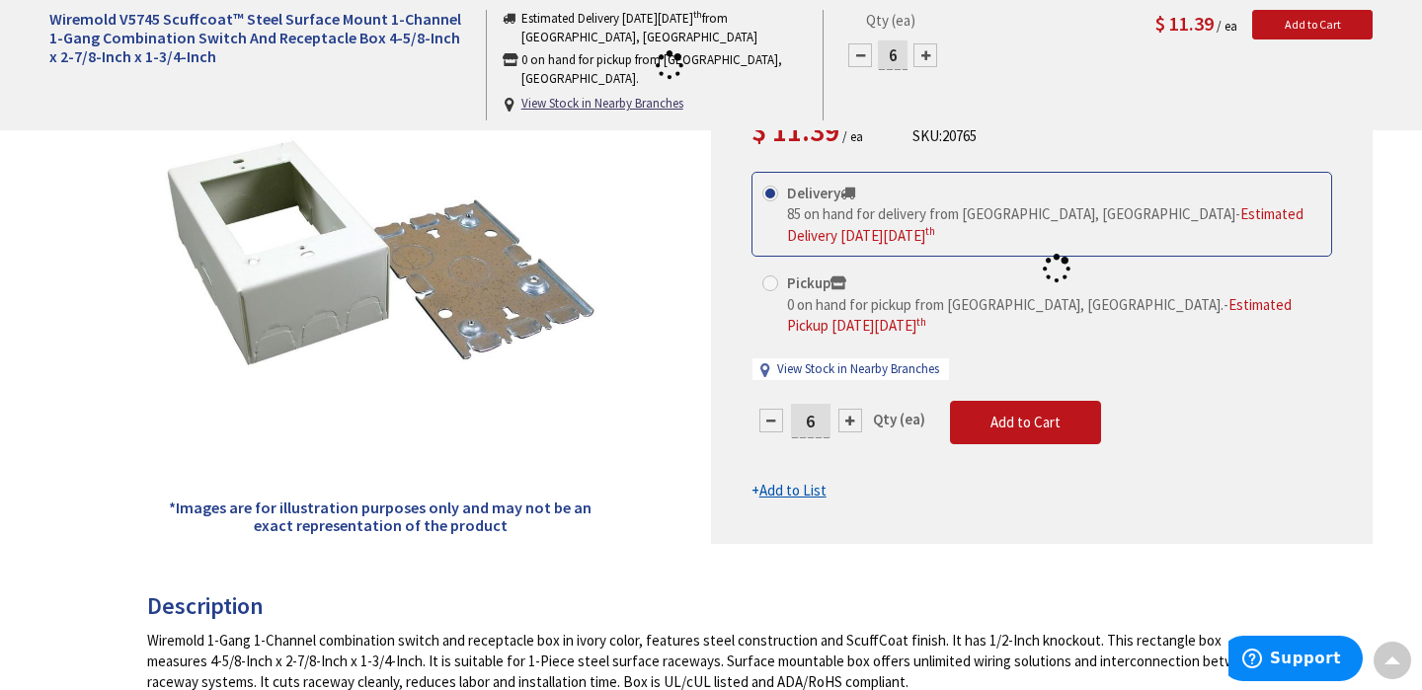
click at [850, 397] on div at bounding box center [1042, 269] width 660 height 548
click at [852, 409] on div at bounding box center [850, 421] width 24 height 24
type input "7"
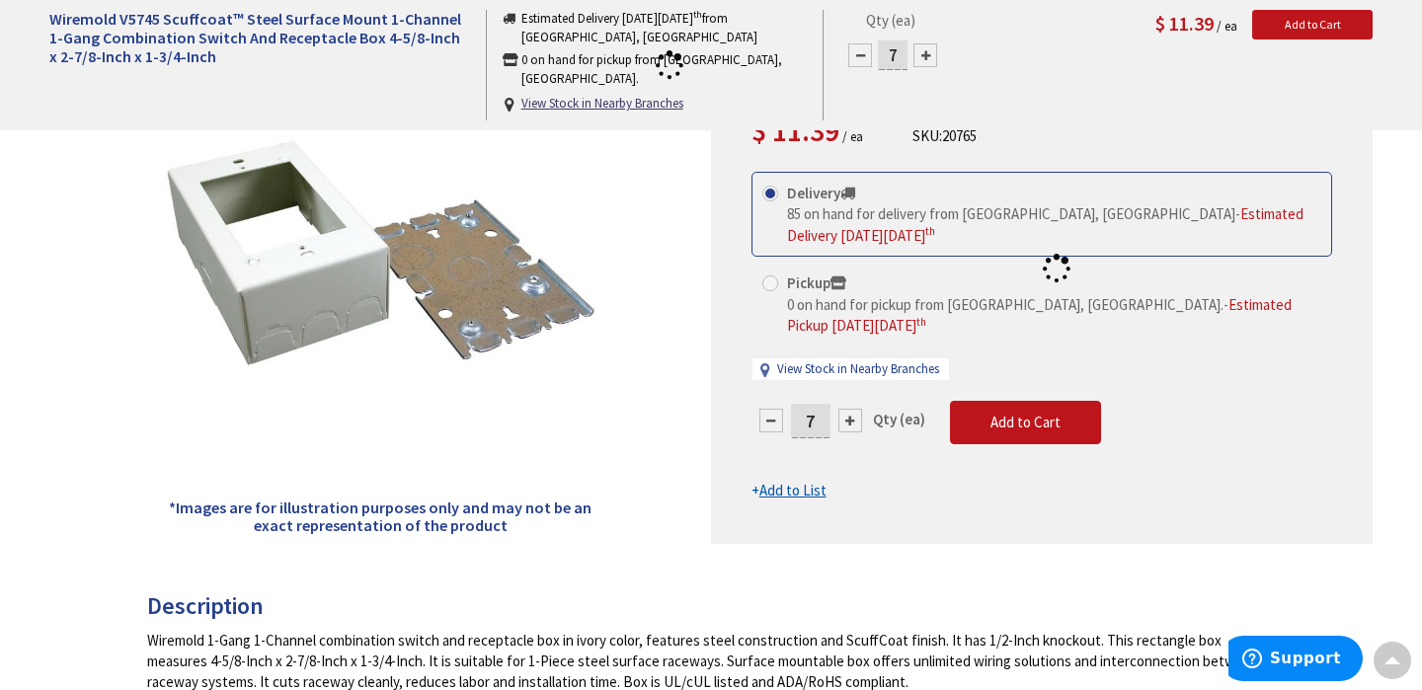
click at [852, 399] on div at bounding box center [1042, 269] width 660 height 548
click at [852, 409] on div at bounding box center [850, 421] width 24 height 24
type input "8"
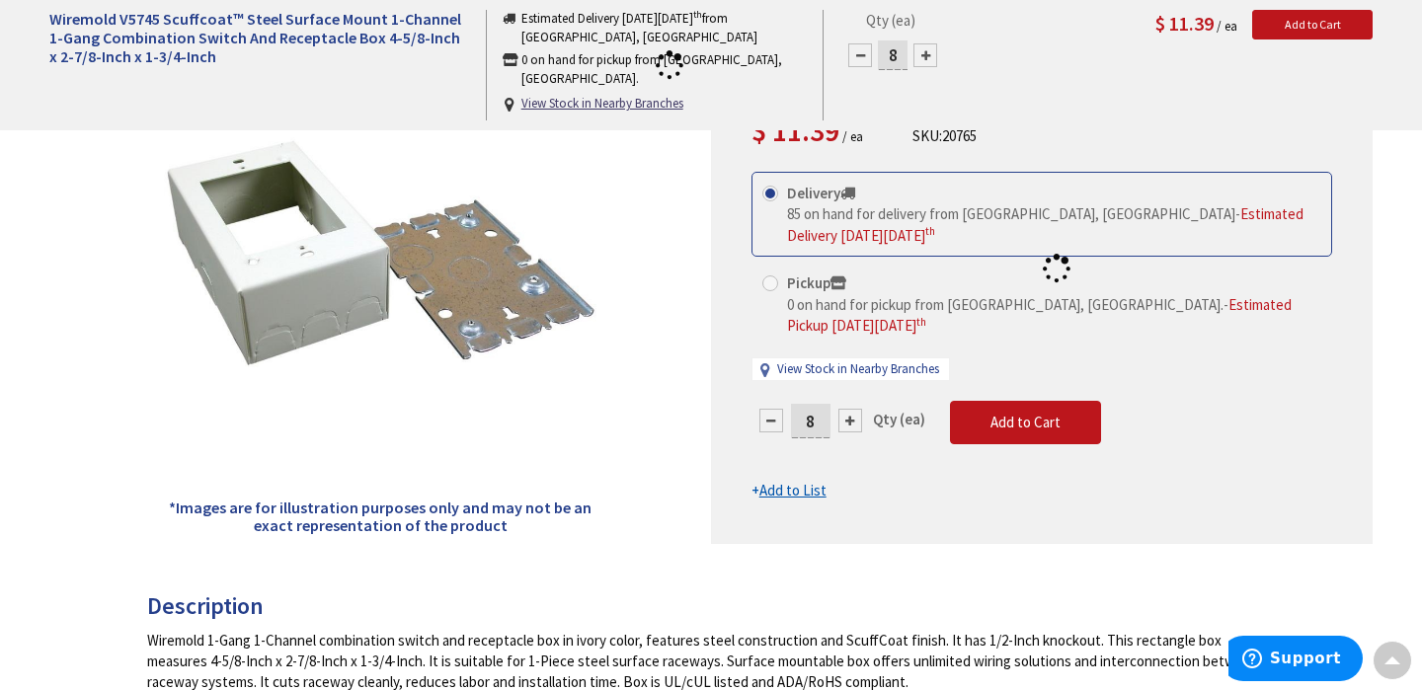
click at [852, 399] on div at bounding box center [1042, 269] width 660 height 548
click at [852, 409] on div at bounding box center [850, 421] width 24 height 24
type input "9"
click at [852, 409] on div at bounding box center [850, 421] width 24 height 24
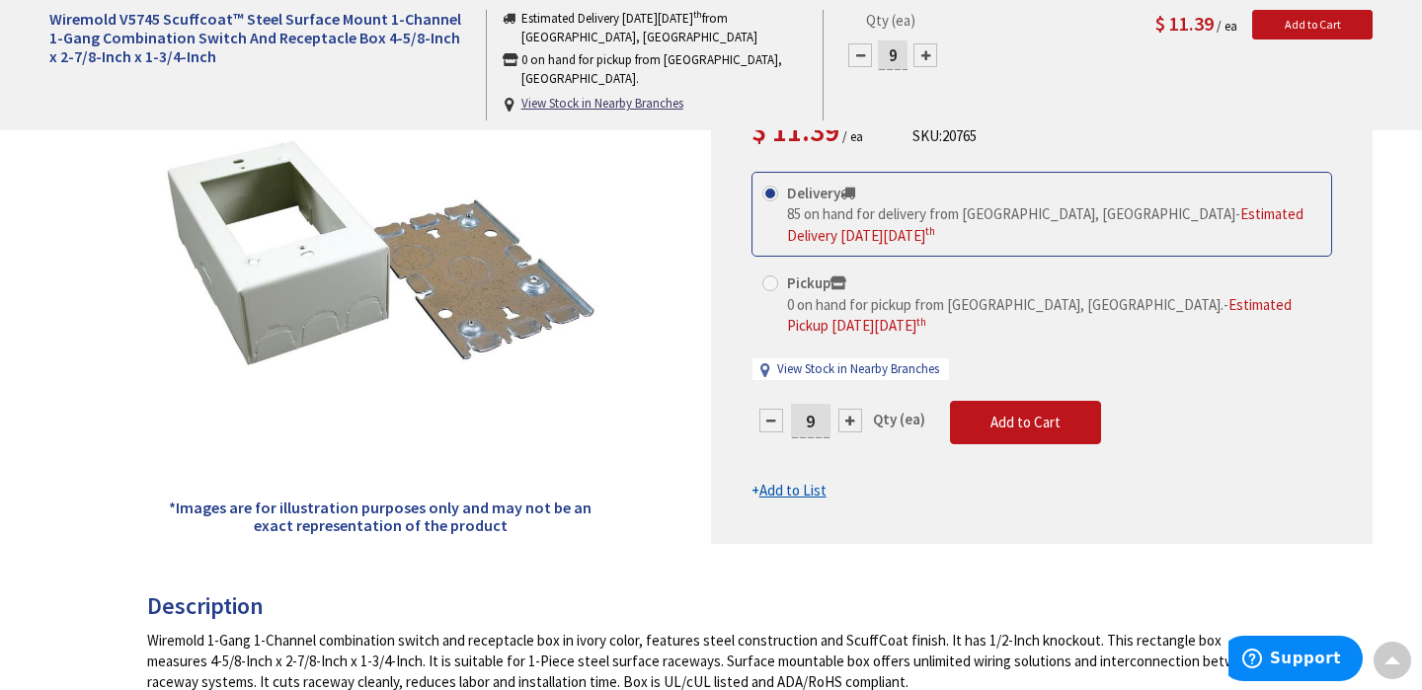
type input "10"
click at [1056, 413] on span "Add to Cart" at bounding box center [1025, 422] width 70 height 19
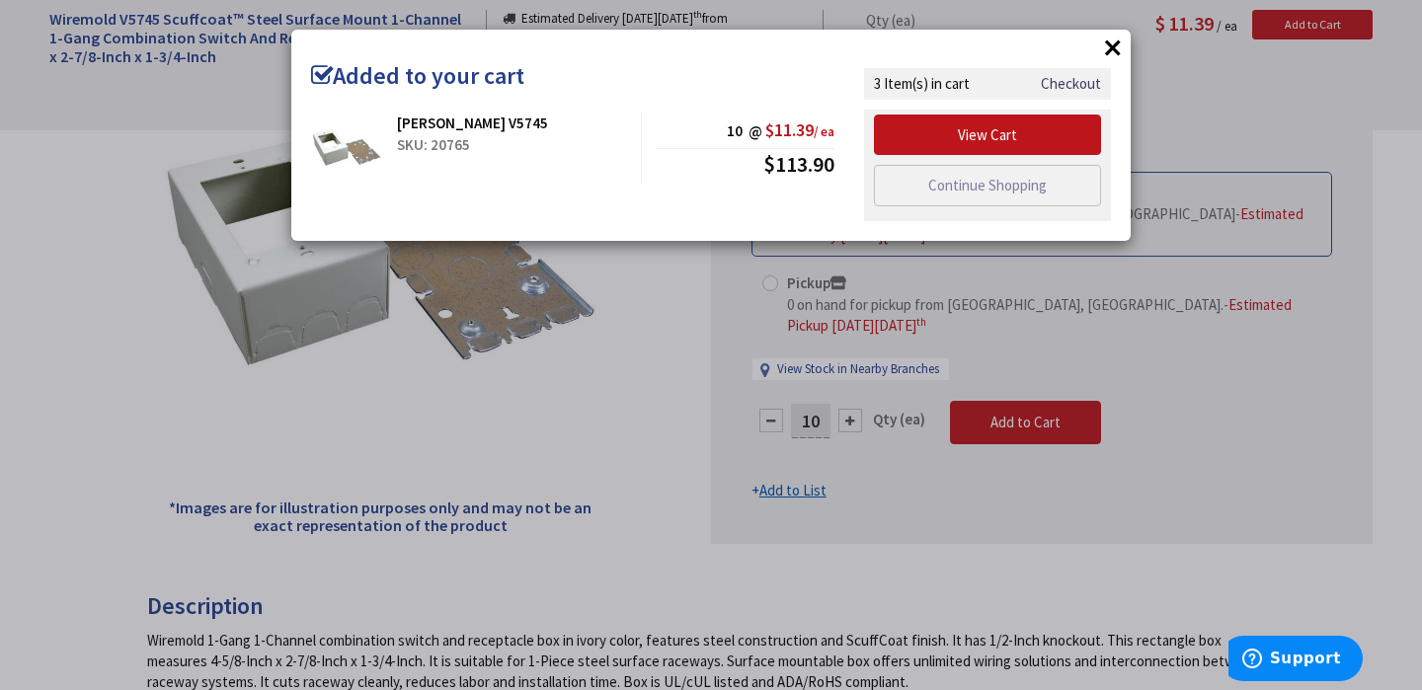
click at [1115, 50] on button "×" at bounding box center [1113, 48] width 30 height 30
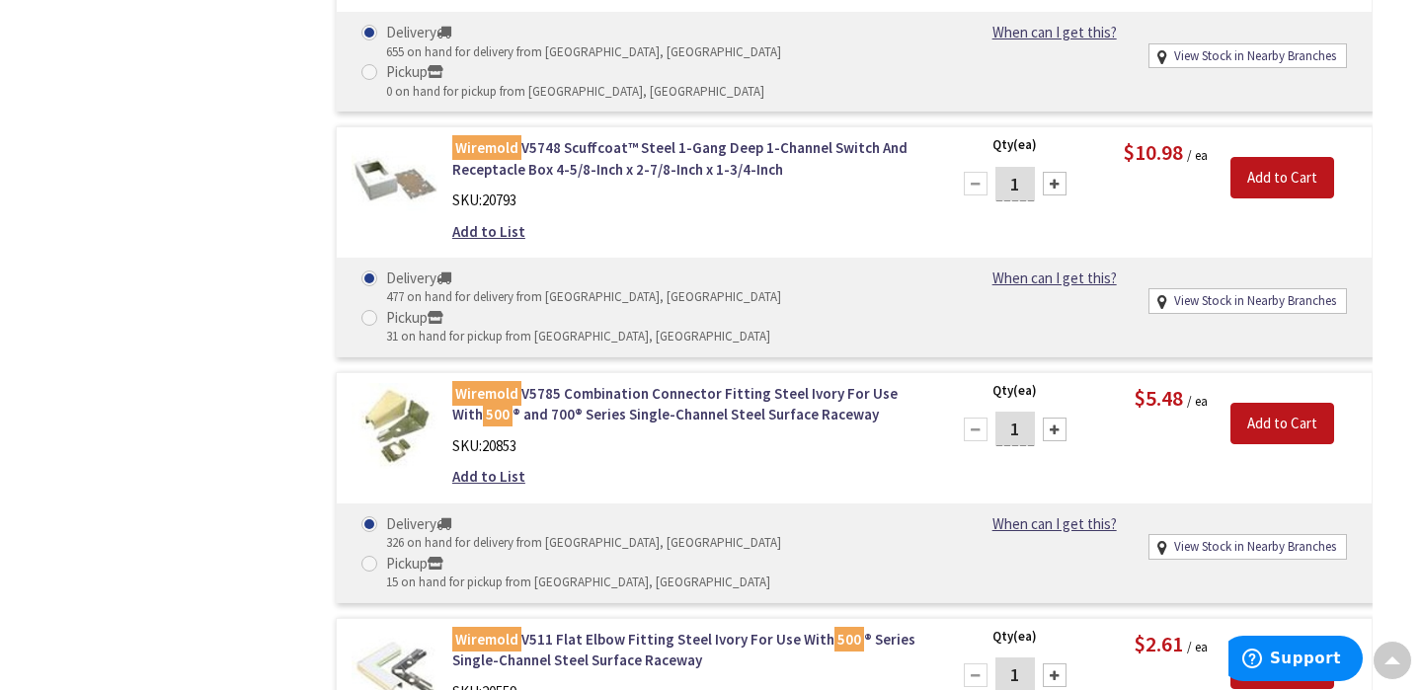
scroll to position [1850, 0]
click at [1052, 663] on div at bounding box center [1055, 675] width 24 height 24
click at [1057, 663] on div at bounding box center [1055, 675] width 24 height 24
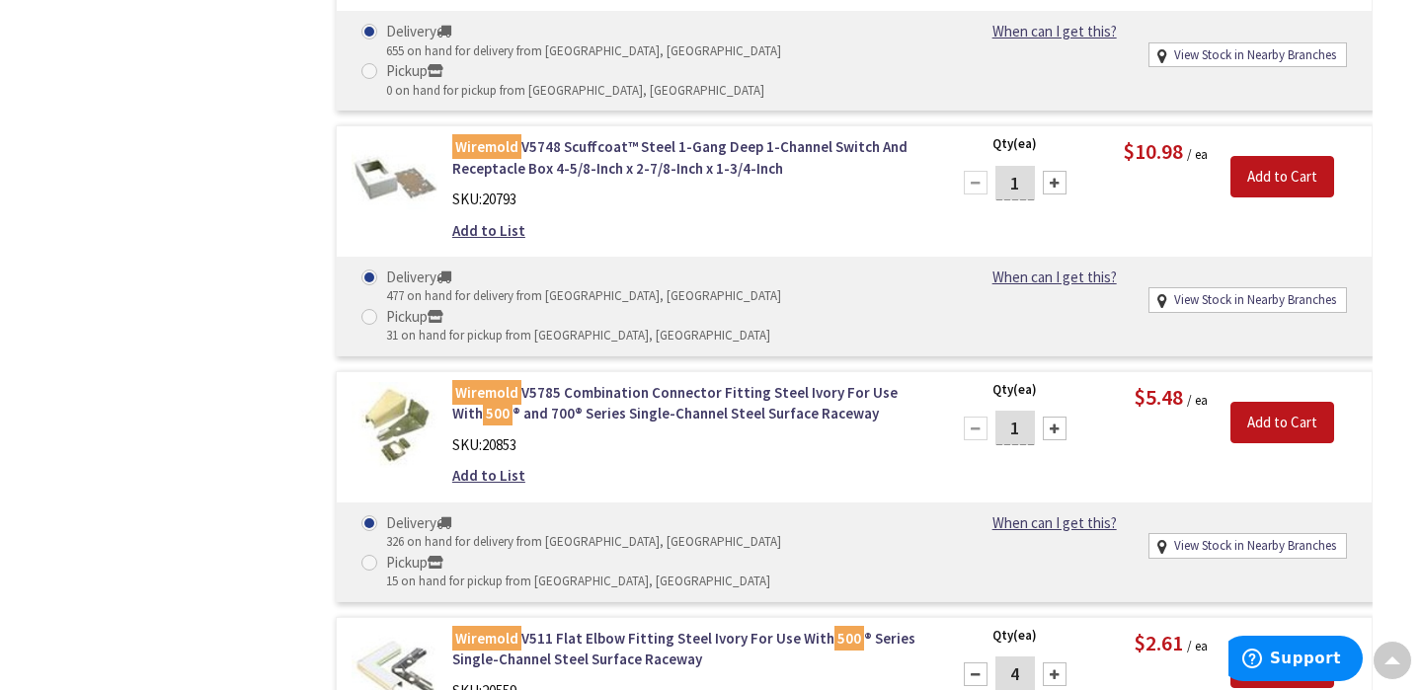
type input "5"
click at [1291, 648] on input "Add to Cart" at bounding box center [1282, 668] width 104 height 41
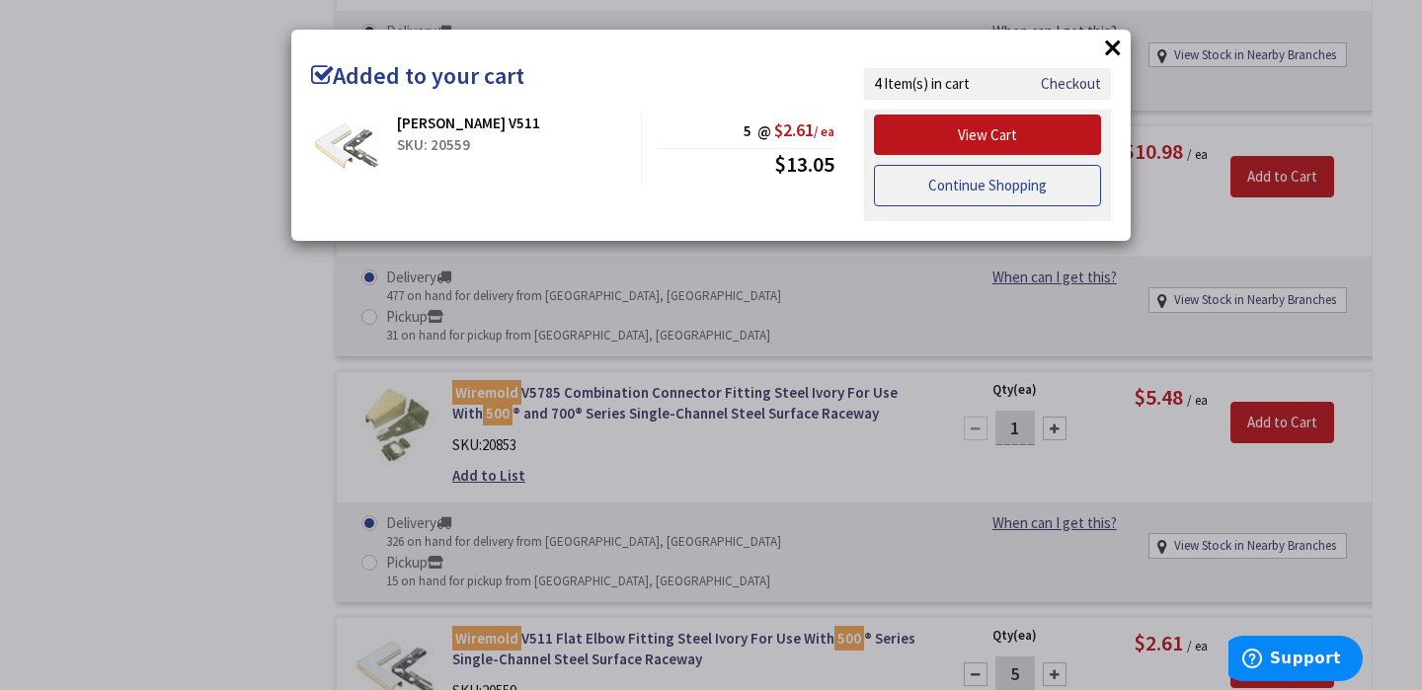
click at [984, 178] on link "Continue Shopping" at bounding box center [987, 185] width 227 height 41
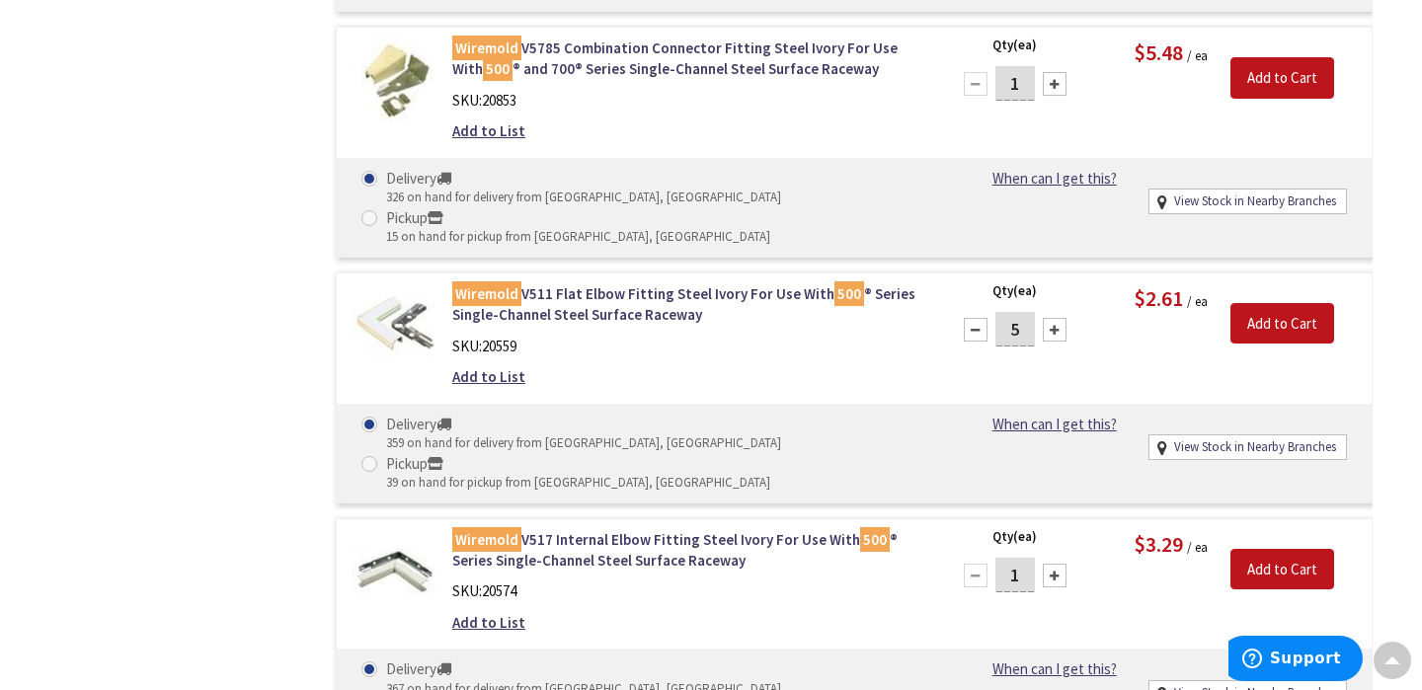
scroll to position [2193, 0]
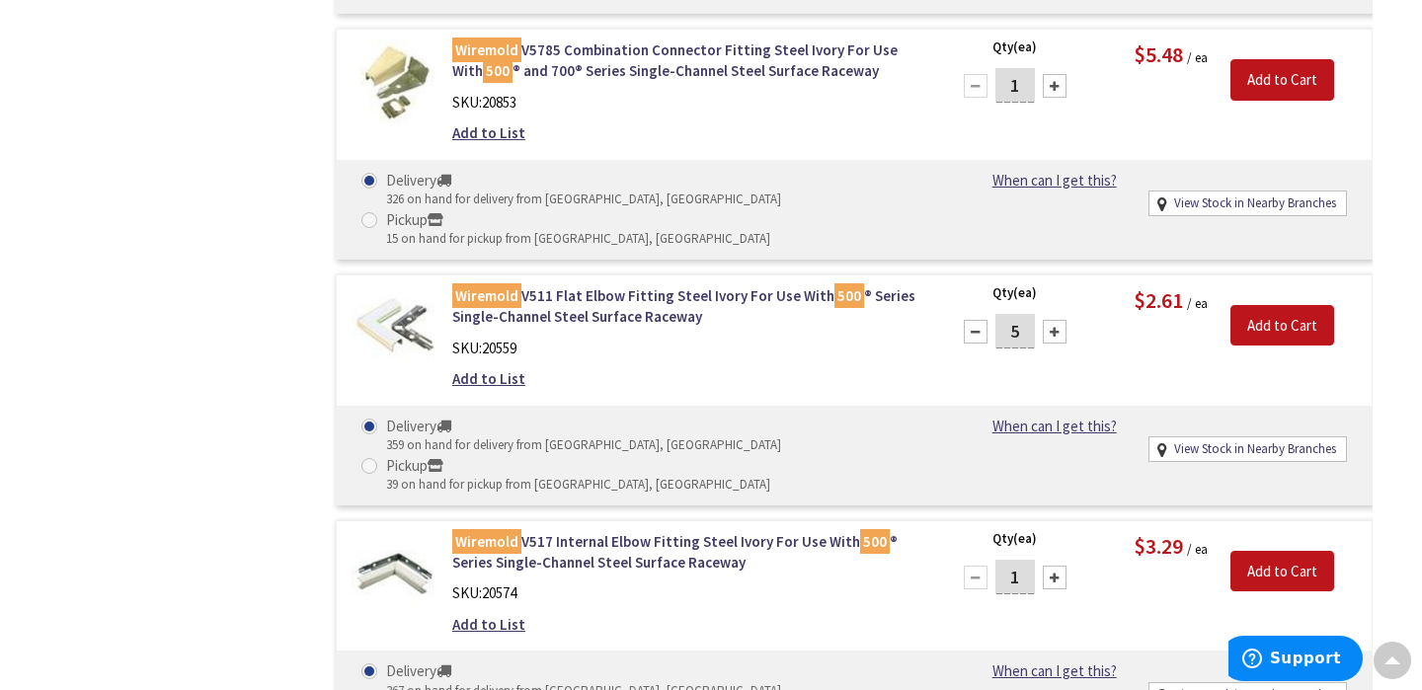
click at [1053, 566] on div at bounding box center [1055, 578] width 24 height 24
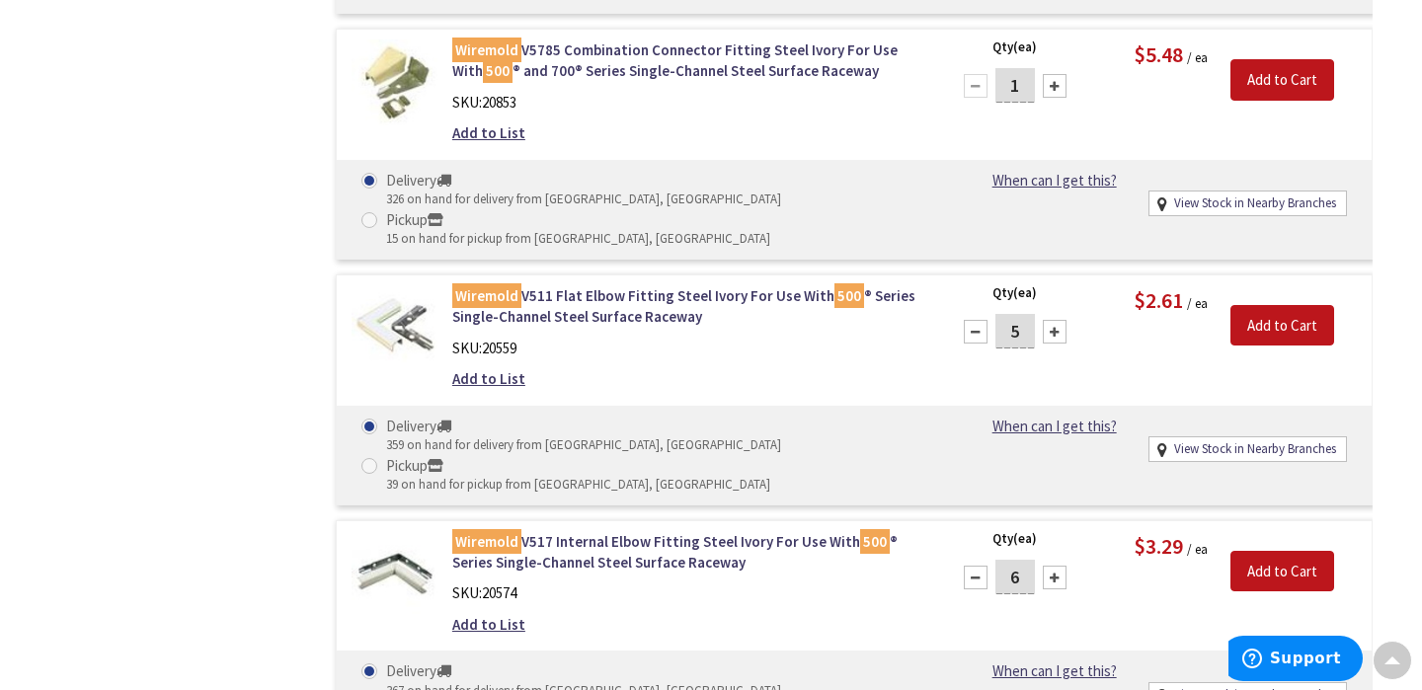
click at [973, 566] on div at bounding box center [976, 578] width 24 height 24
type input "5"
click at [1300, 551] on input "Add to Cart" at bounding box center [1282, 571] width 104 height 41
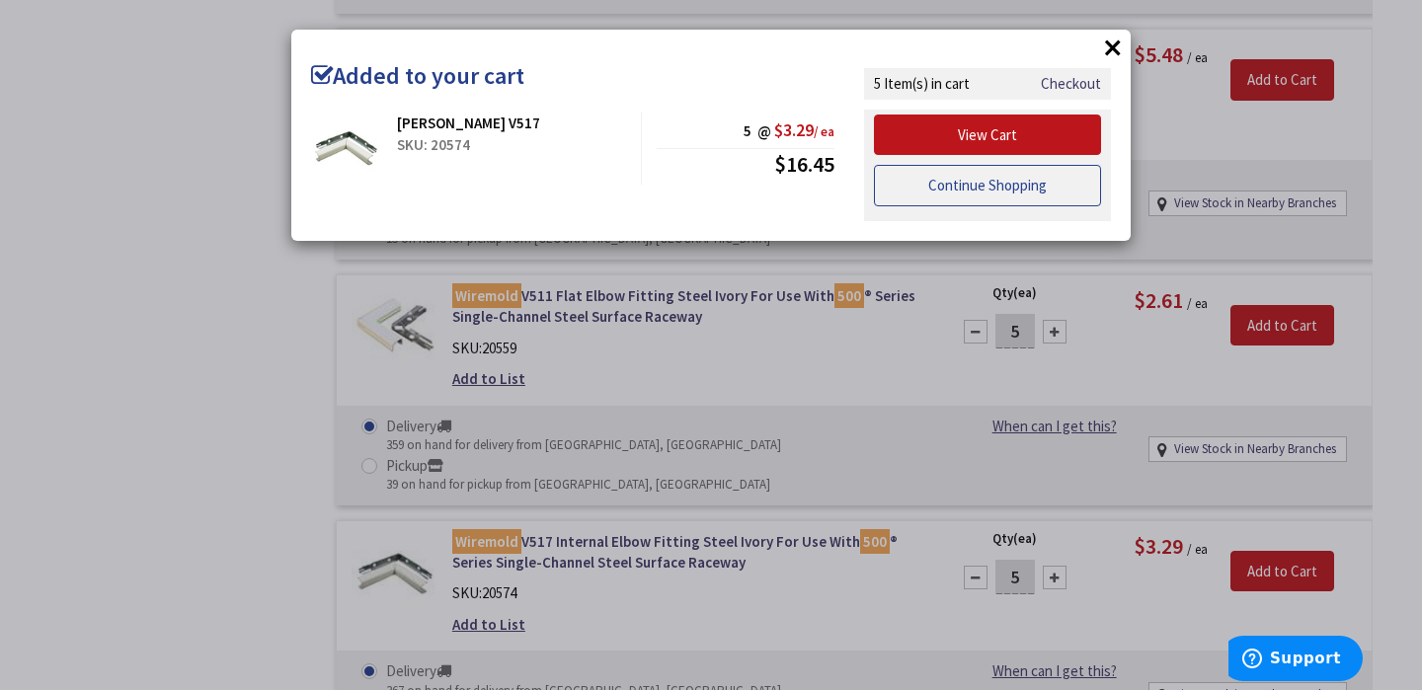
click at [961, 195] on link "Continue Shopping" at bounding box center [987, 185] width 227 height 41
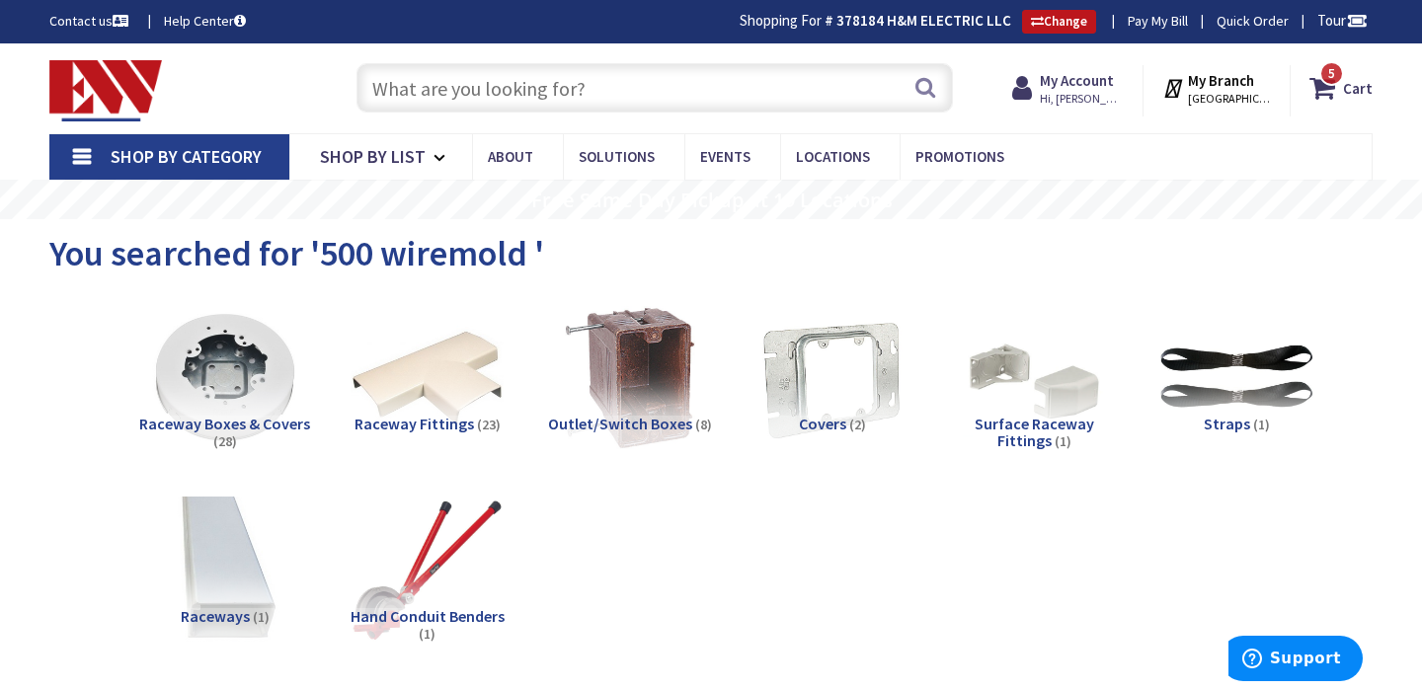
scroll to position [0, 0]
click at [639, 107] on input "text" at bounding box center [654, 87] width 596 height 49
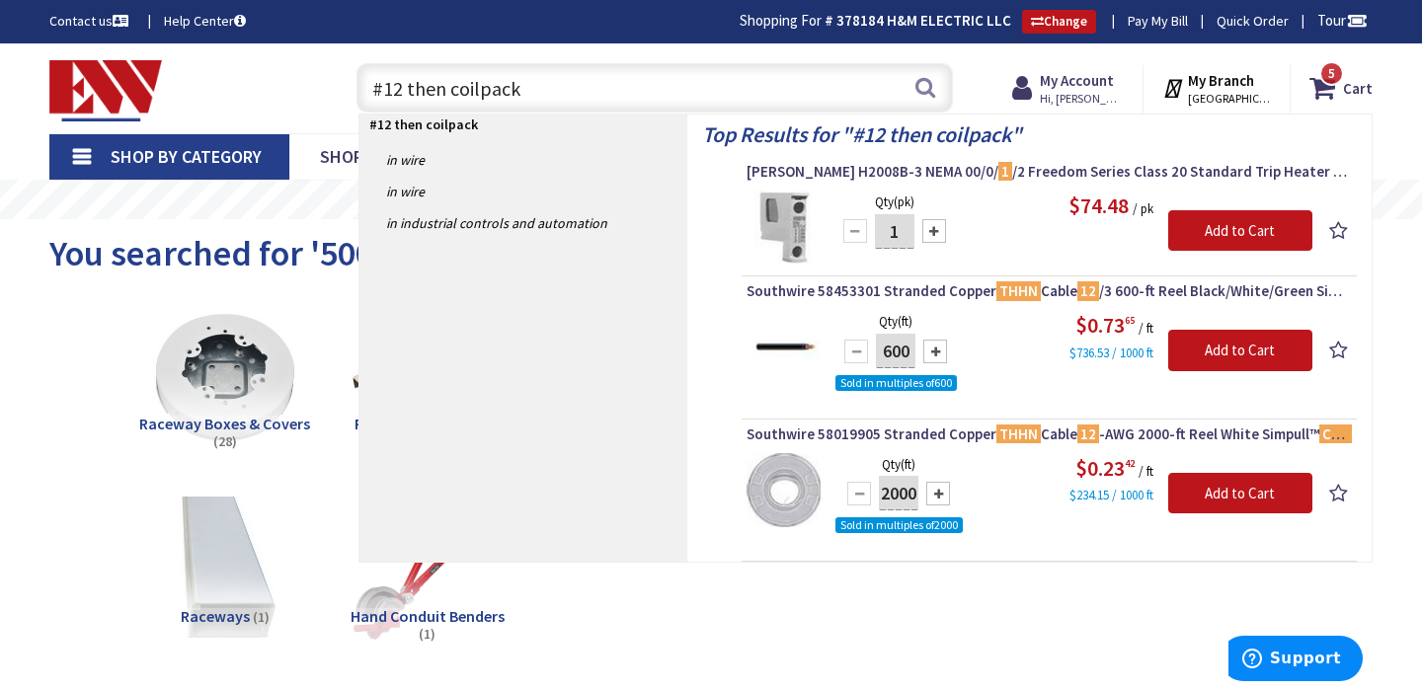
type input "#12 then coil pack"
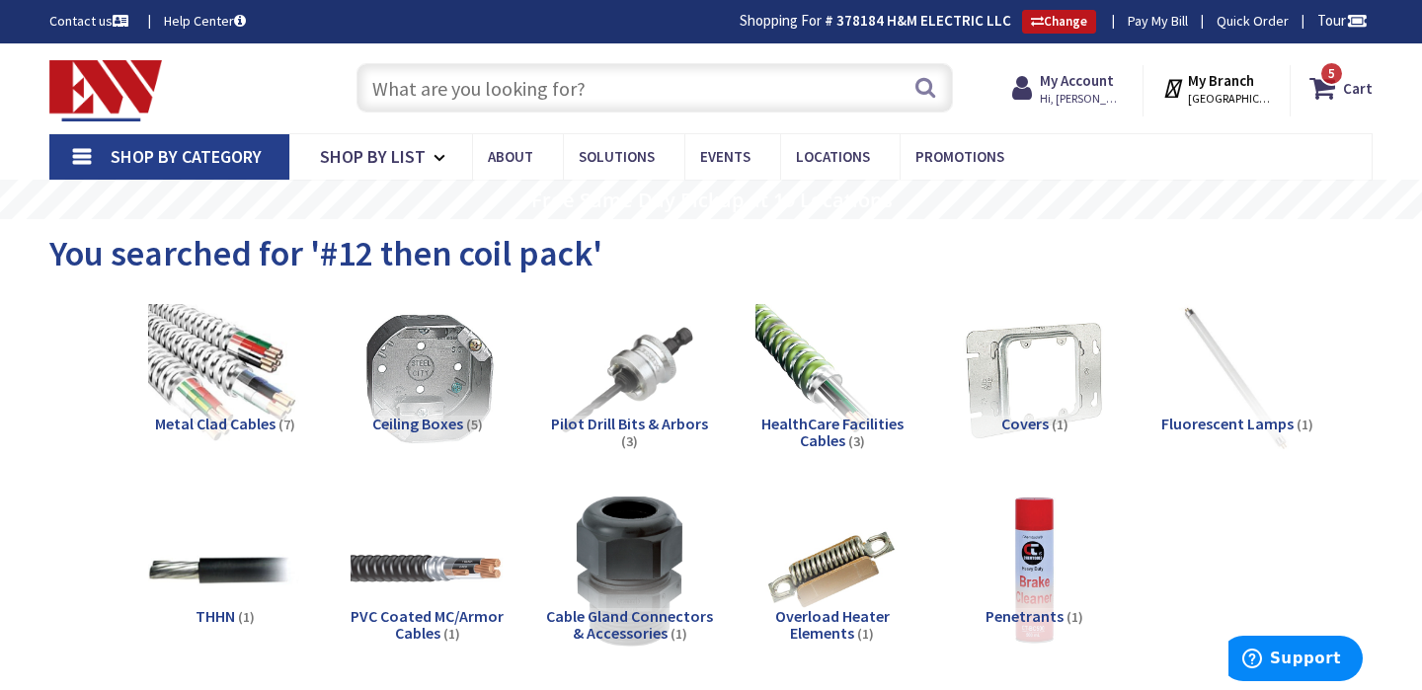
click at [582, 84] on input "text" at bounding box center [654, 87] width 596 height 49
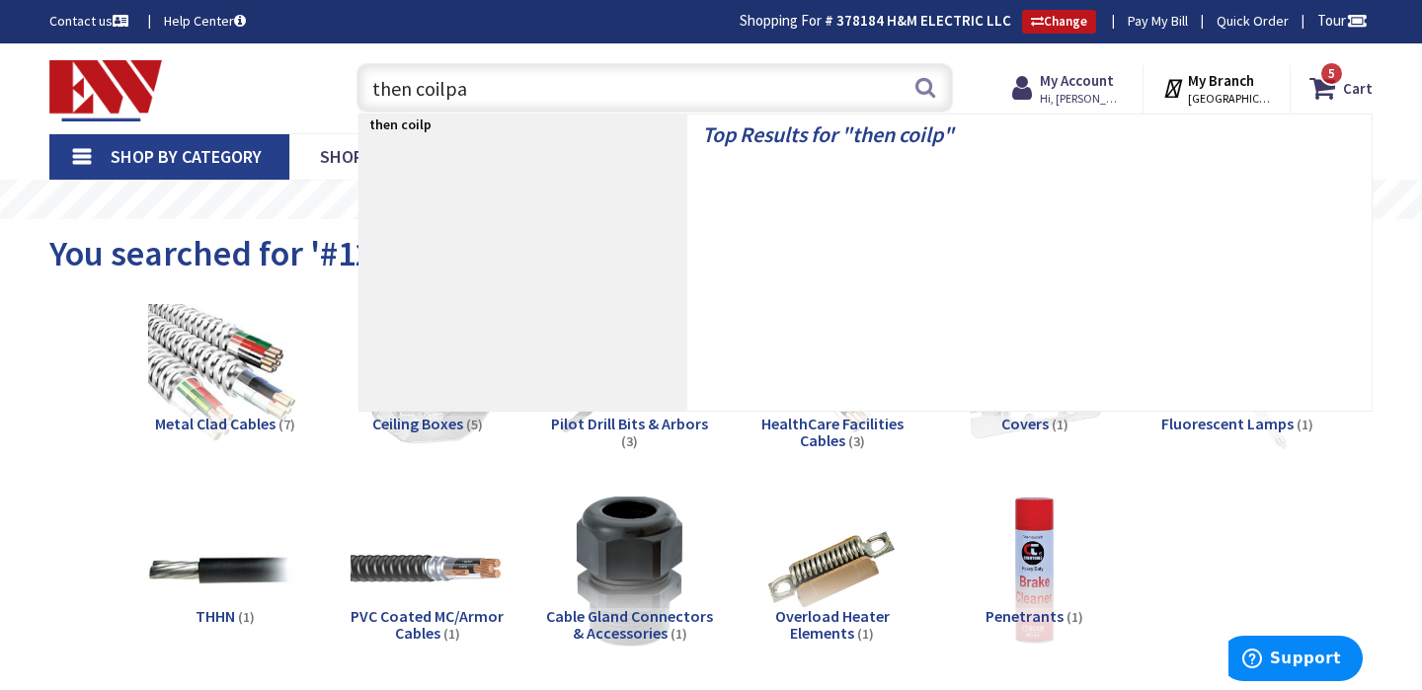
type input "then coilpak"
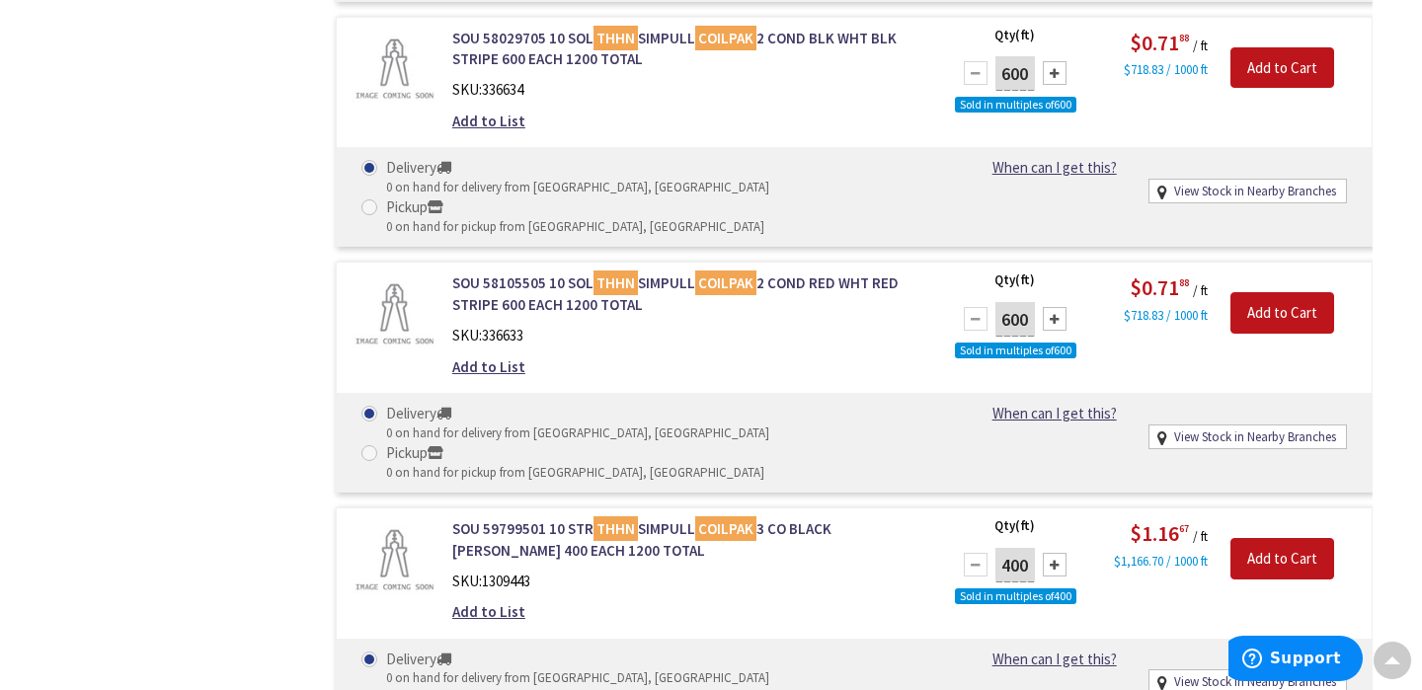
scroll to position [7814, 0]
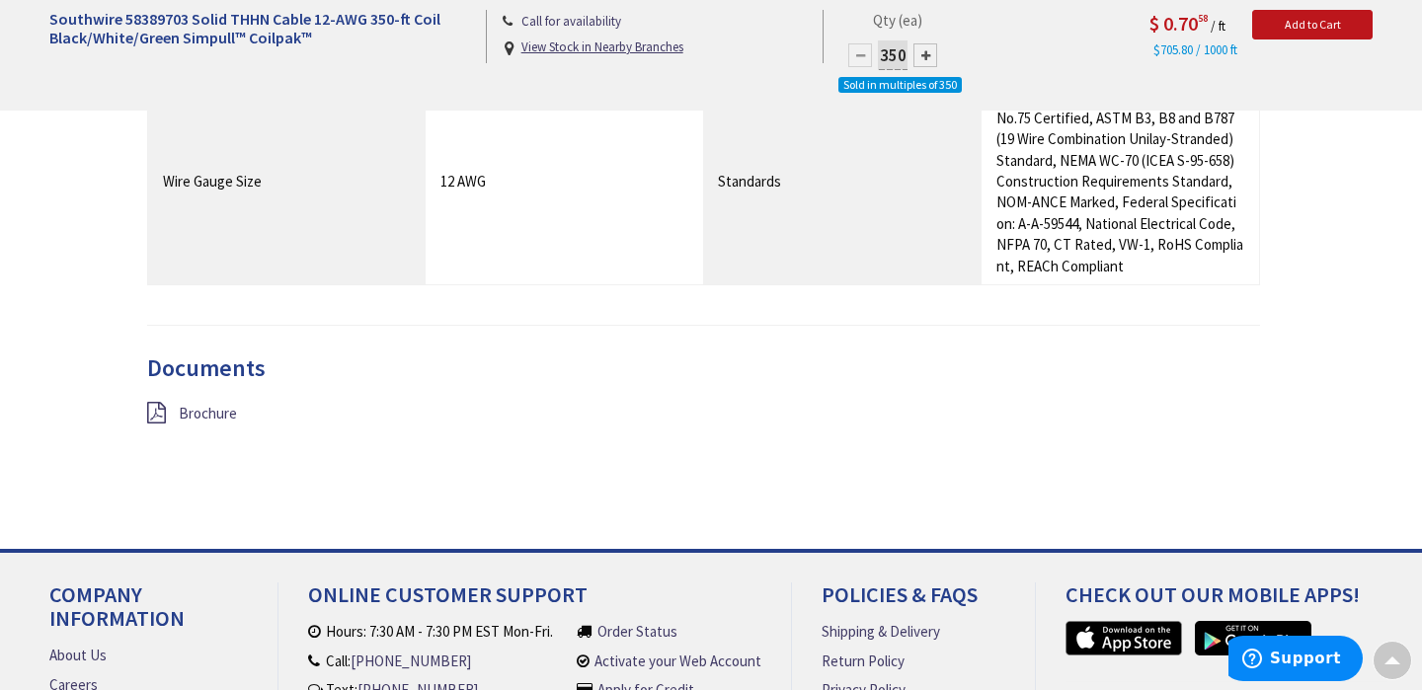
scroll to position [1701, 0]
click at [218, 403] on span "Brochure" at bounding box center [208, 411] width 58 height 19
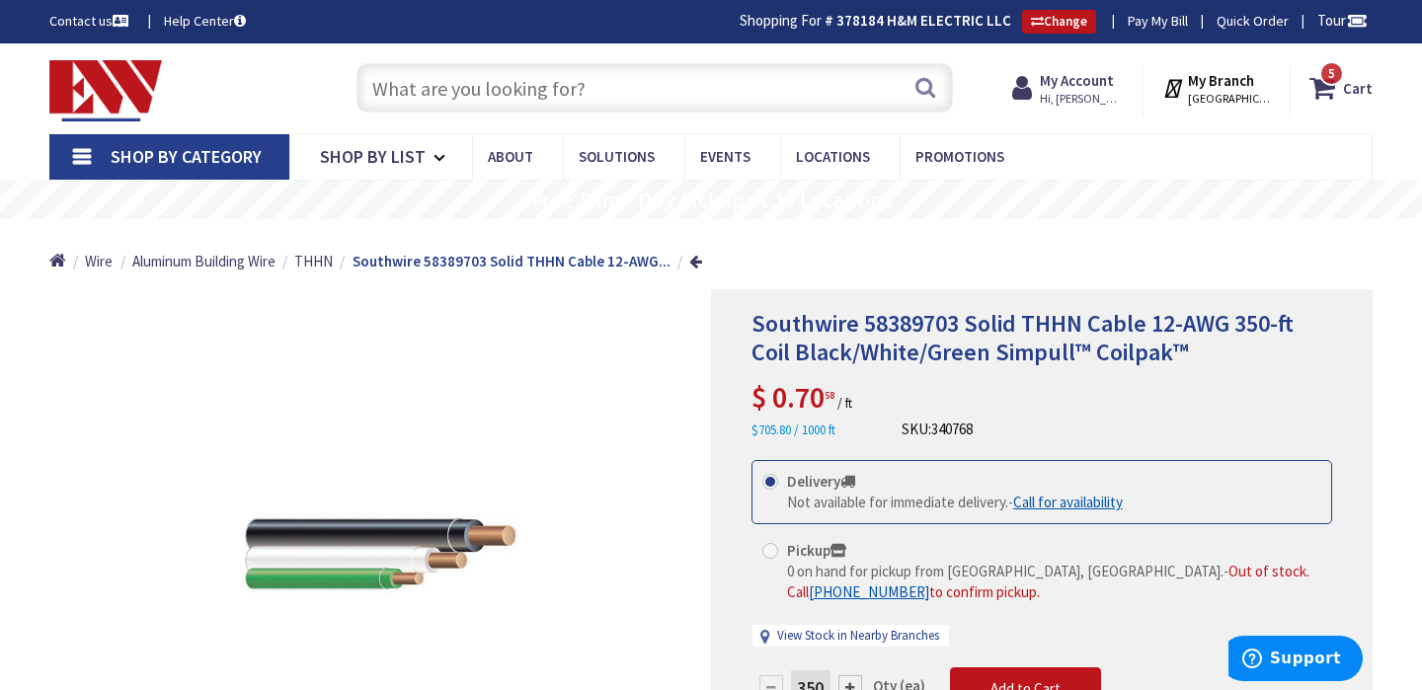
scroll to position [0, 0]
click at [594, 104] on input "text" at bounding box center [654, 87] width 596 height 49
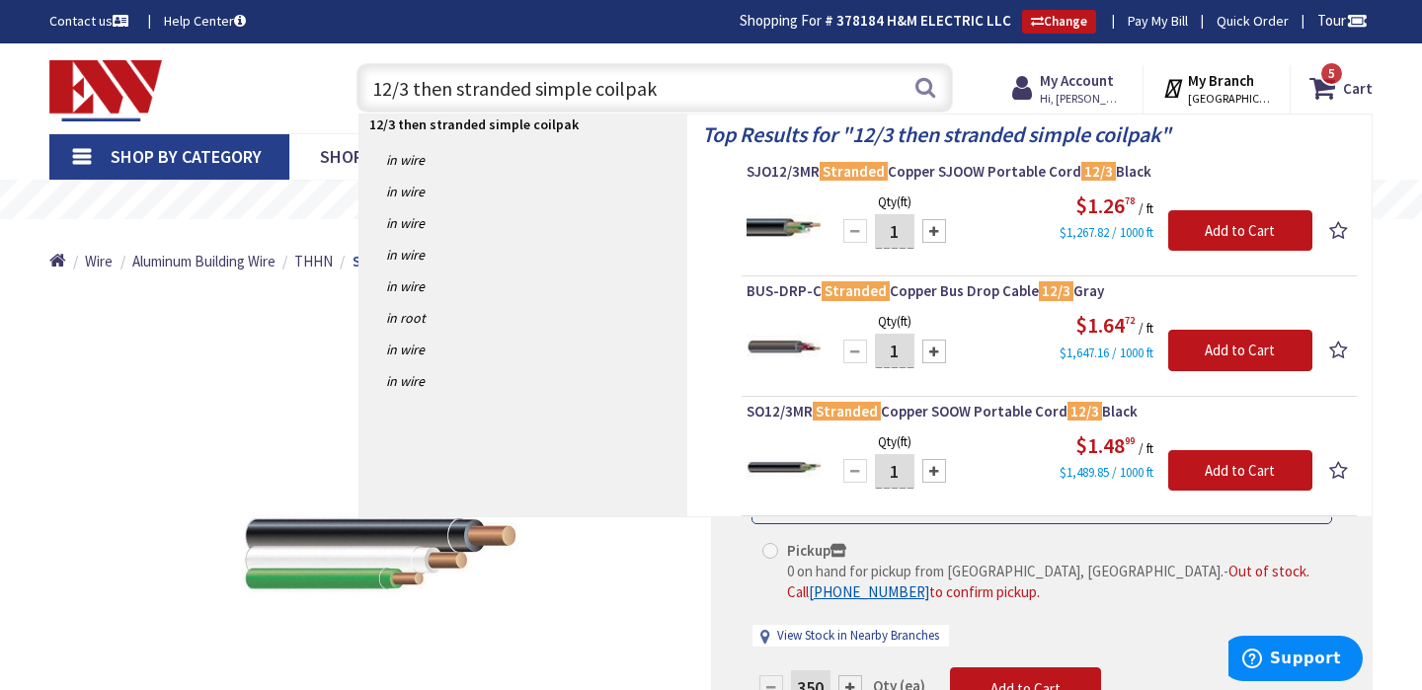
type input "12/3 then stranded simple coilpak\"
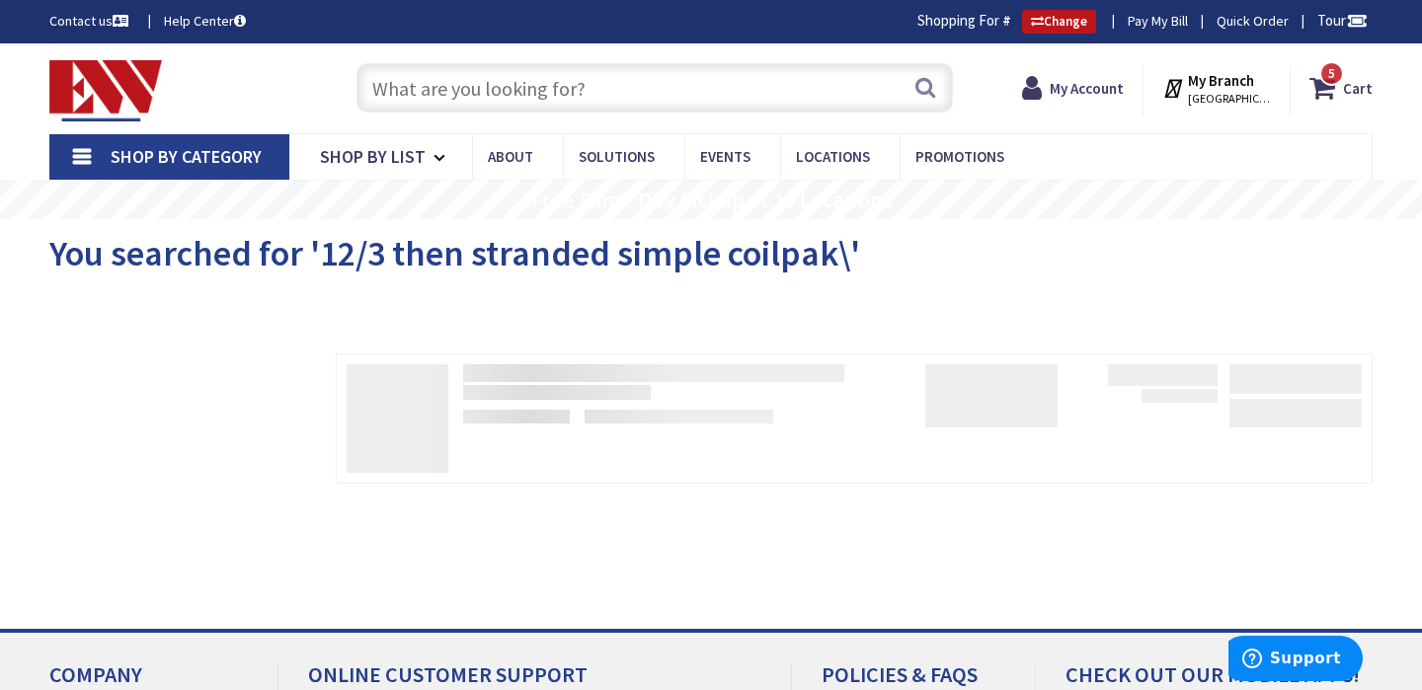
scroll to position [36, 0]
